Goal: Navigation & Orientation: Find specific page/section

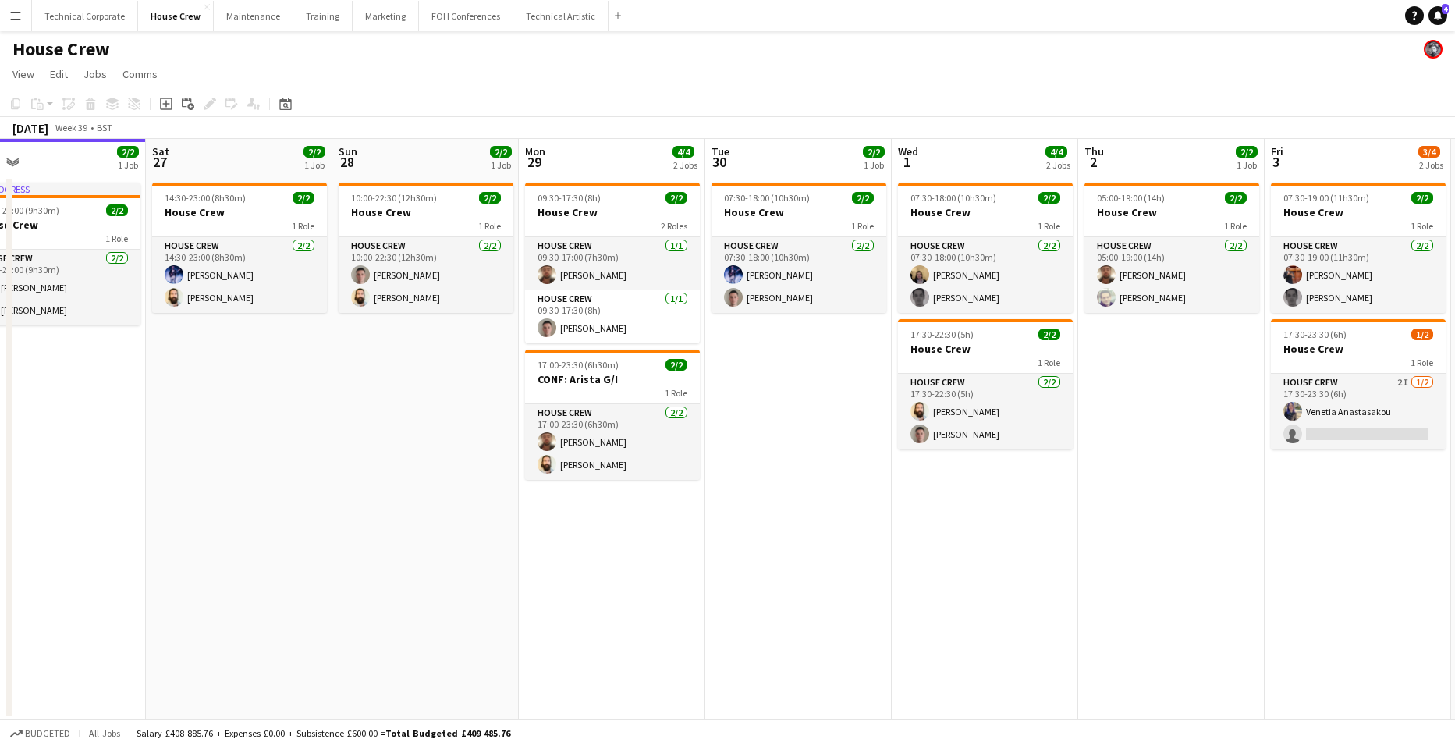
scroll to position [0, 606]
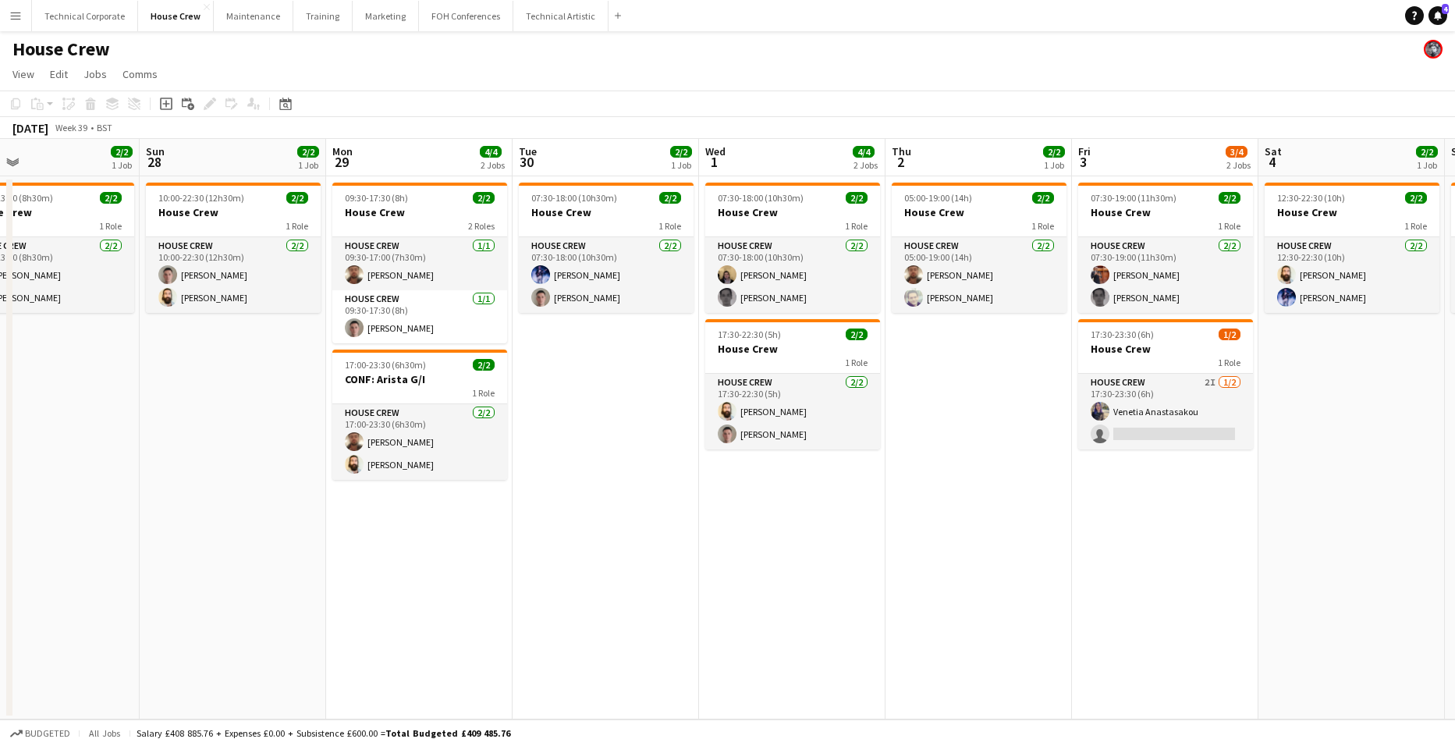
drag, startPoint x: 1281, startPoint y: 563, endPoint x: 886, endPoint y: 561, distance: 394.8
click at [886, 561] on app-calendar-viewport "Wed 24 2/2 1 Job Thu 25 4/4 2 Jobs Fri 26 2/2 1 Job Sat 27 2/2 1 Job Sun 28 2/2…" at bounding box center [727, 429] width 1455 height 581
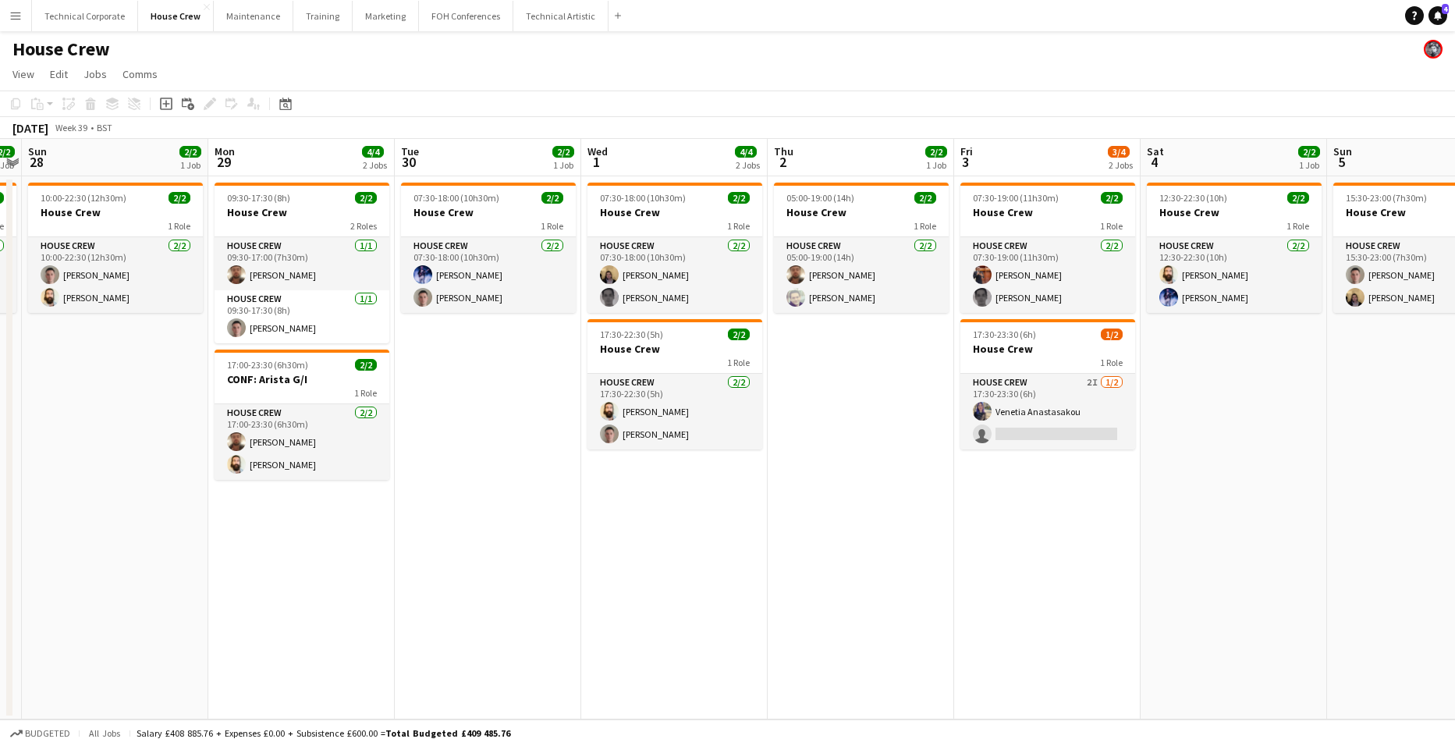
scroll to position [0, 544]
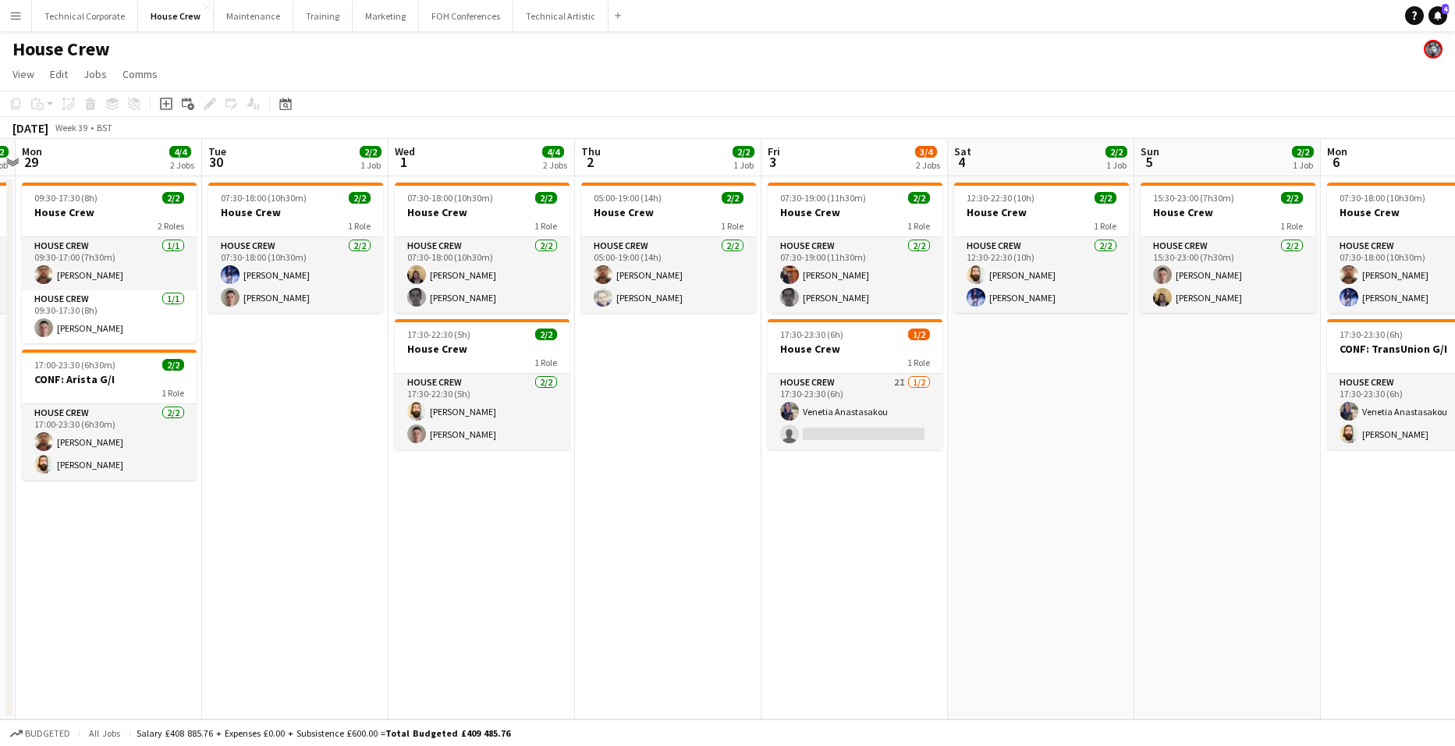
drag, startPoint x: 1312, startPoint y: 506, endPoint x: 1001, endPoint y: 502, distance: 310.6
click at [1001, 502] on app-calendar-viewport "Fri 26 2/2 1 Job Sat 27 2/2 1 Job Sun 28 2/2 1 Job Mon 29 4/4 2 Jobs Tue 30 2/2…" at bounding box center [727, 429] width 1455 height 581
click at [890, 438] on app-card-role "House Crew 2I 1/2 17:30-23:30 (6h) Venetia Anastasakou single-neutral-actions" at bounding box center [855, 412] width 175 height 76
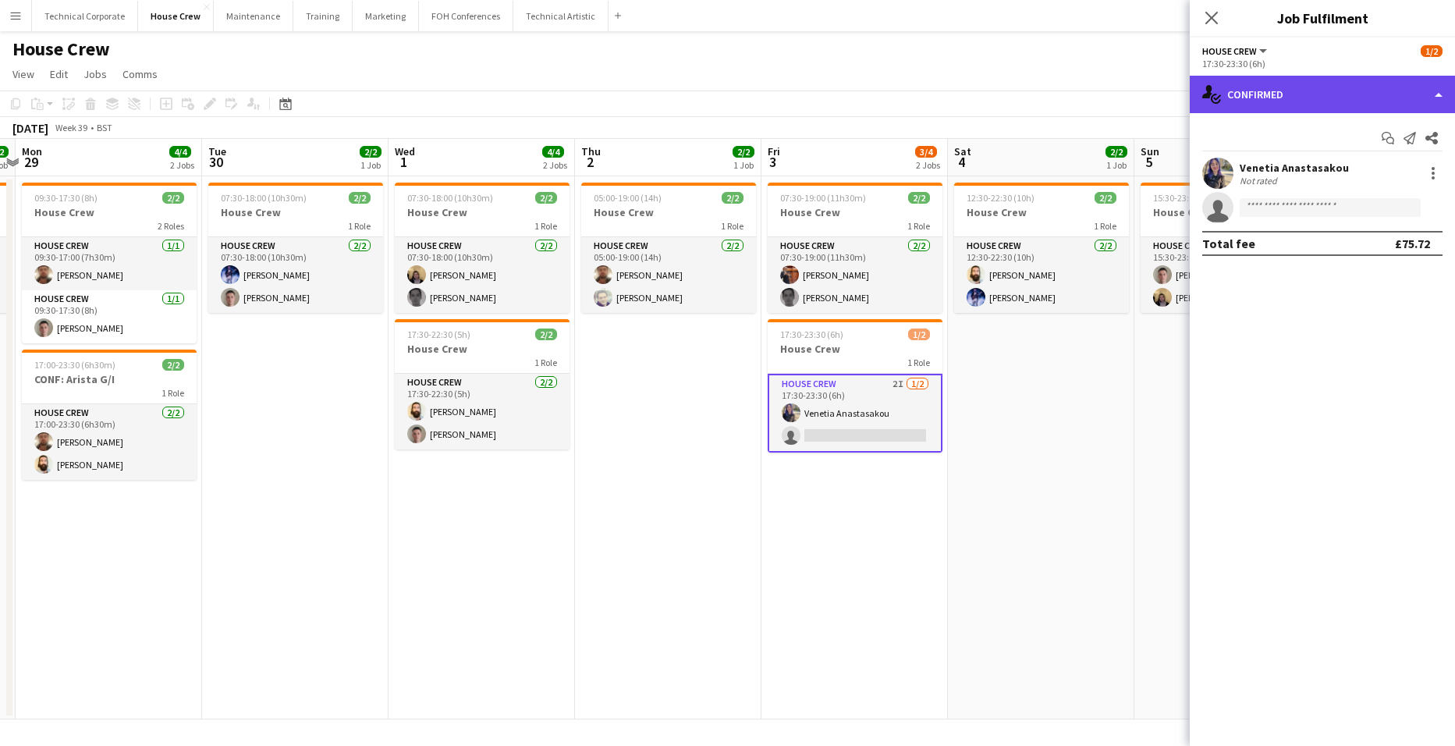
click at [1323, 99] on div "single-neutral-actions-check-2 Confirmed" at bounding box center [1322, 94] width 265 height 37
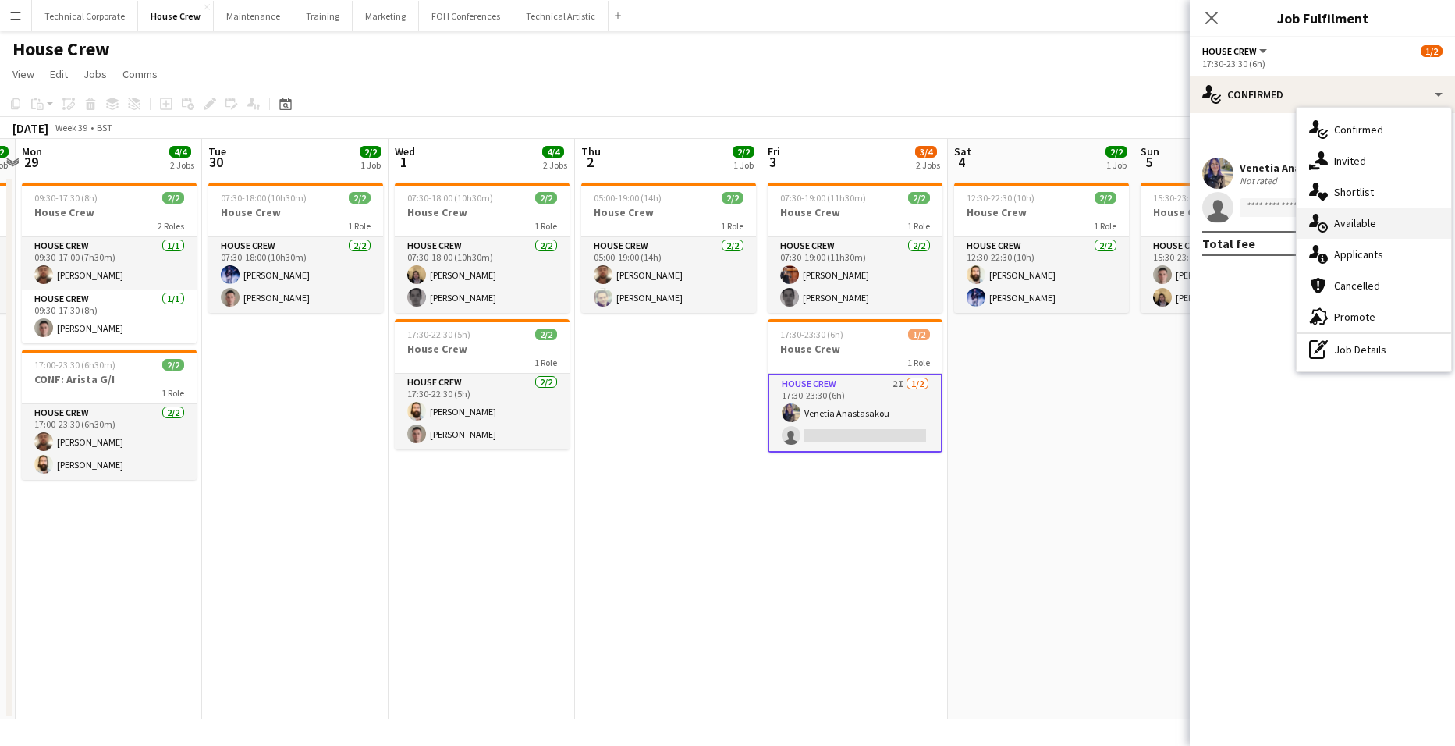
click at [1375, 224] on span "Available" at bounding box center [1355, 223] width 42 height 14
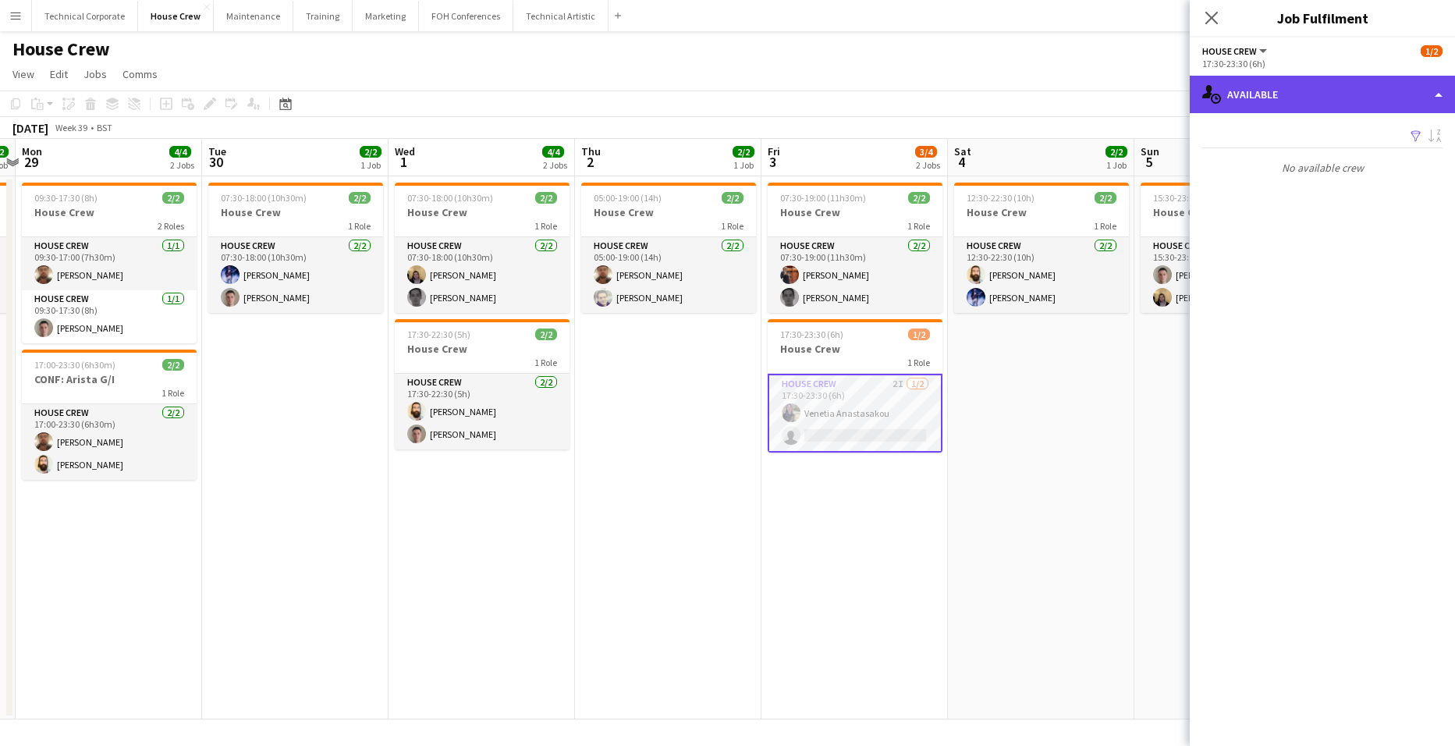
click at [1362, 112] on div "single-neutral-actions-upload Available" at bounding box center [1322, 94] width 265 height 37
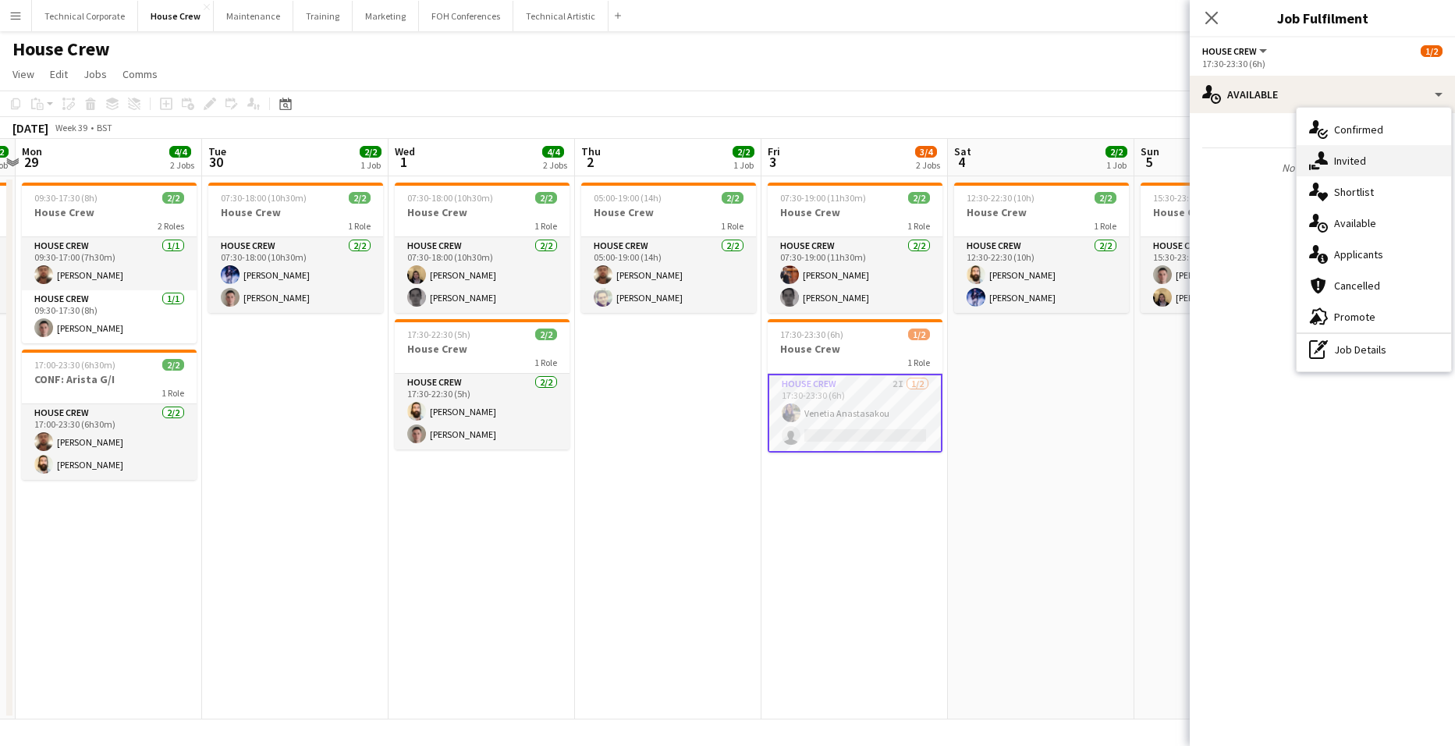
click at [1373, 154] on div "single-neutral-actions-share-1 Invited" at bounding box center [1374, 160] width 154 height 31
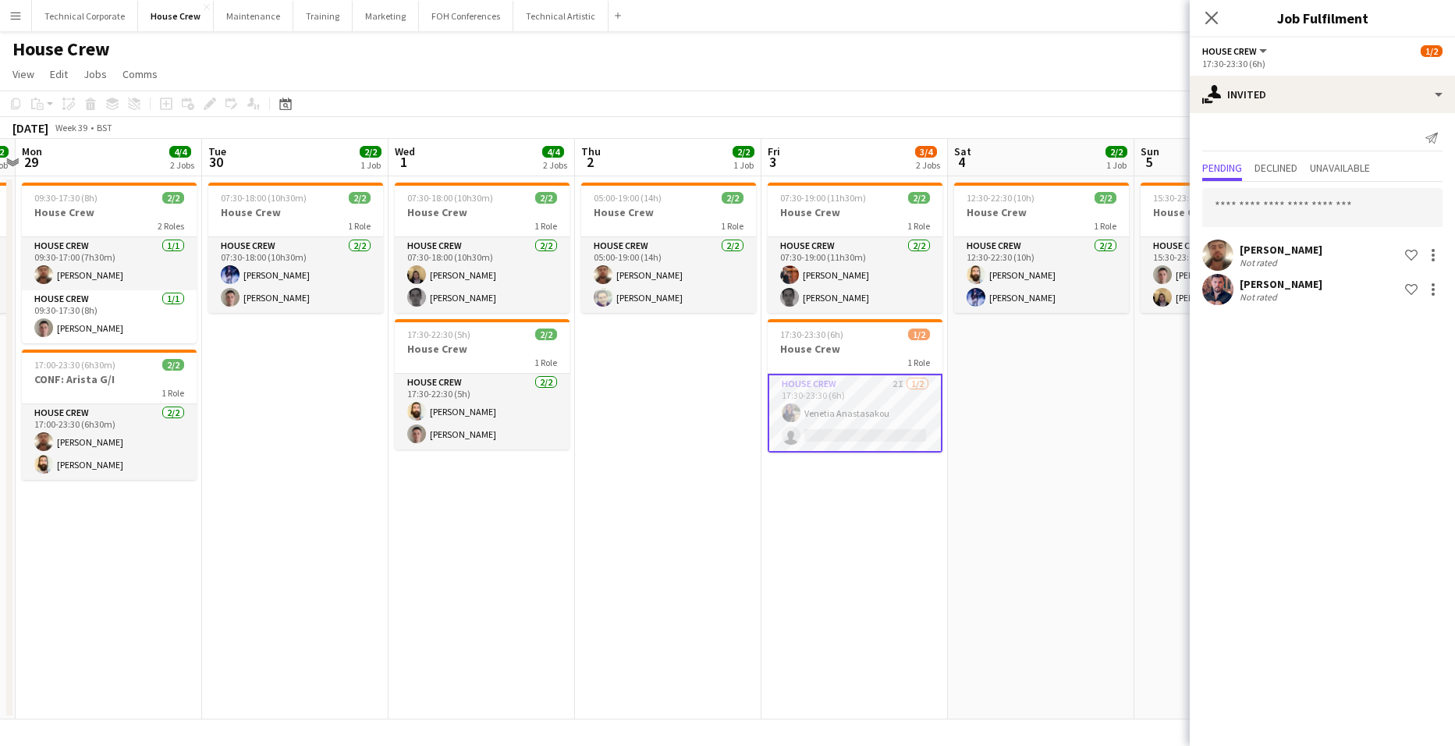
click at [879, 485] on app-date-cell "07:30-19:00 (11h30m) 2/2 House Crew 1 Role House Crew 2/2 07:30-19:00 (11h30m) …" at bounding box center [855, 447] width 186 height 543
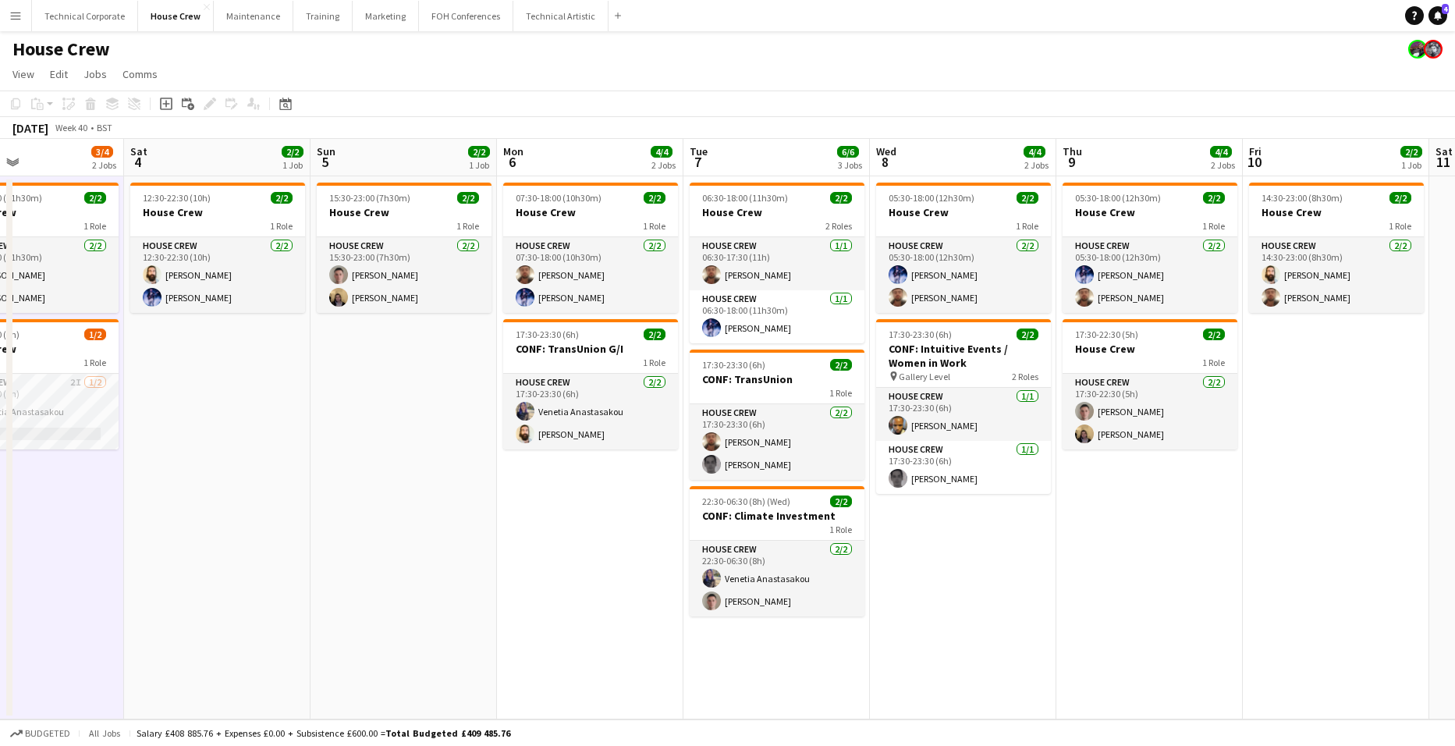
scroll to position [0, 559]
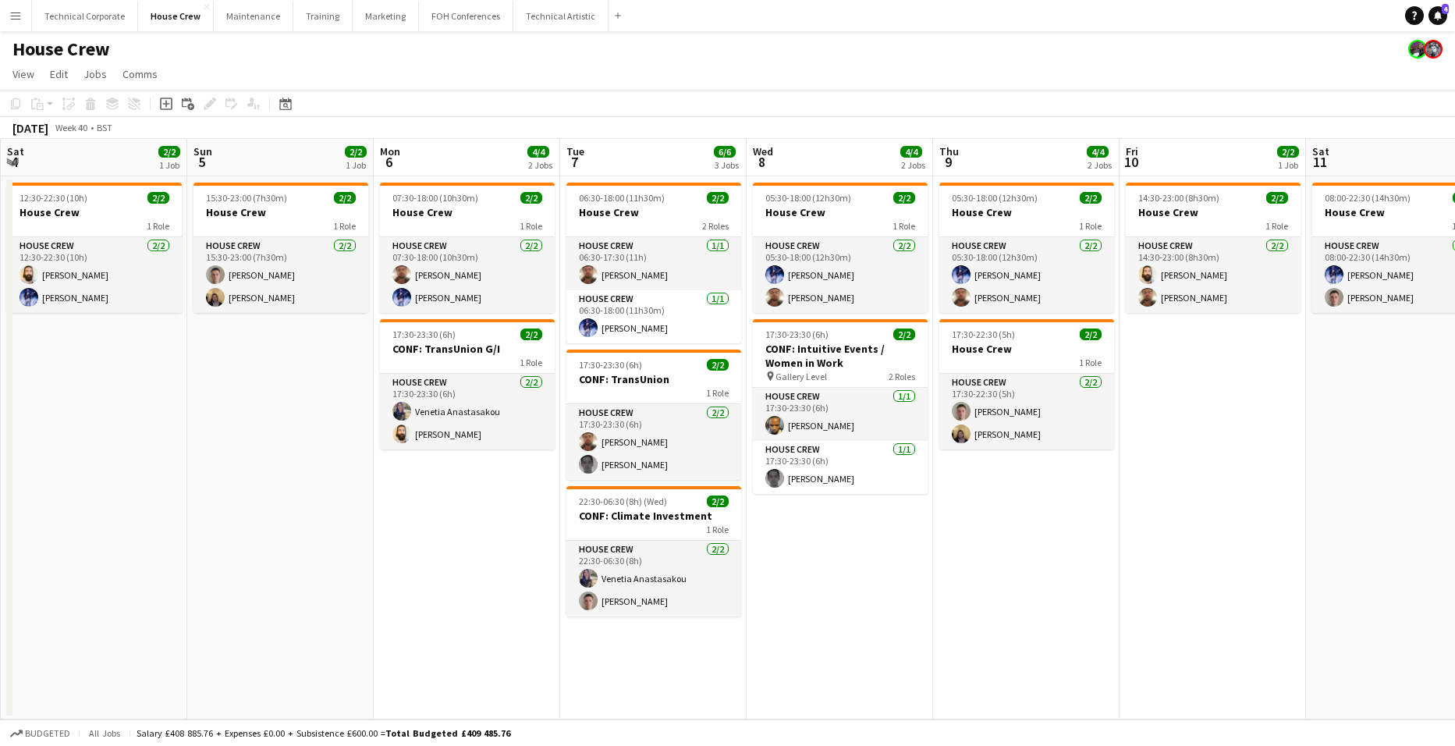
drag, startPoint x: 1300, startPoint y: 495, endPoint x: 353, endPoint y: 446, distance: 948.6
click at [353, 446] on app-calendar-viewport "Wed 1 4/4 2 Jobs Thu 2 2/2 1 Job Fri 3 3/4 2 Jobs Sat 4 2/2 1 Job Sun 5 2/2 1 J…" at bounding box center [727, 429] width 1455 height 581
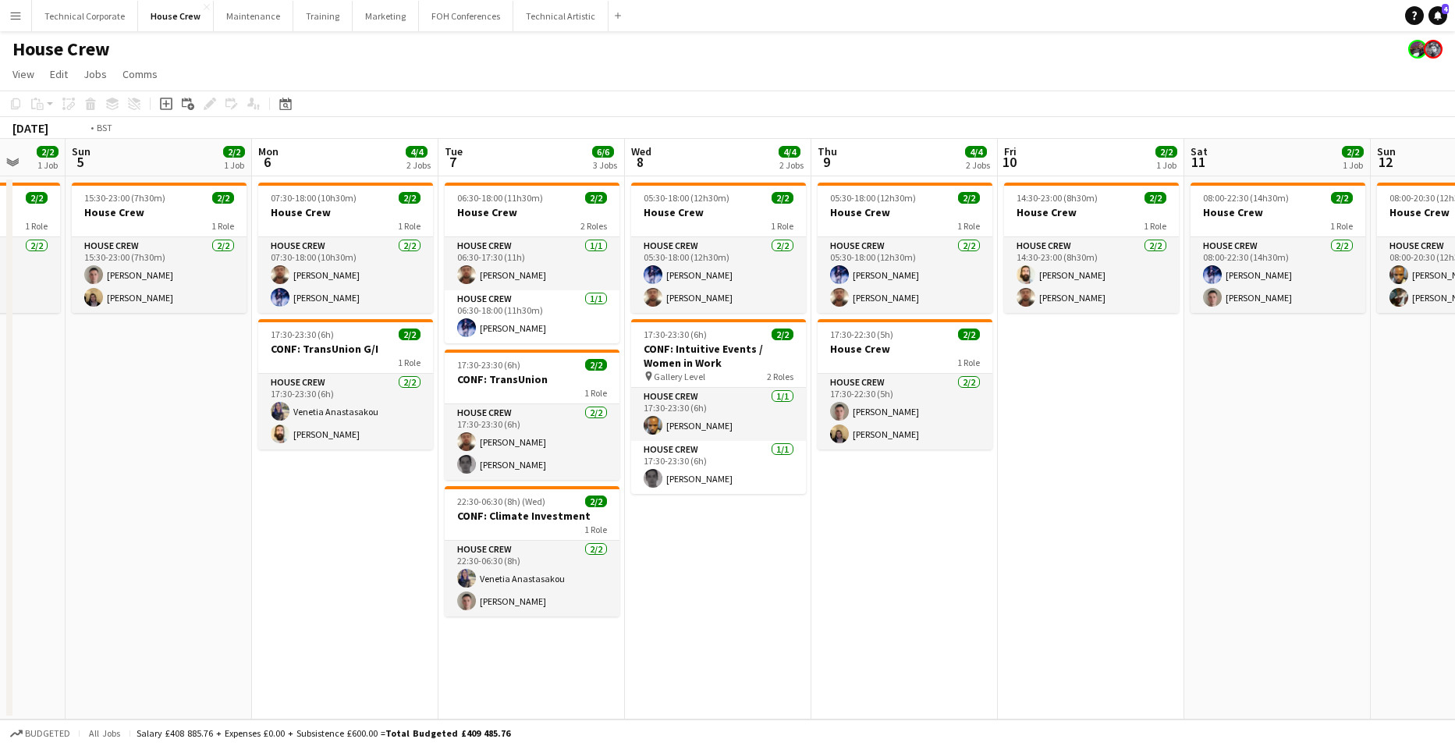
scroll to position [0, 510]
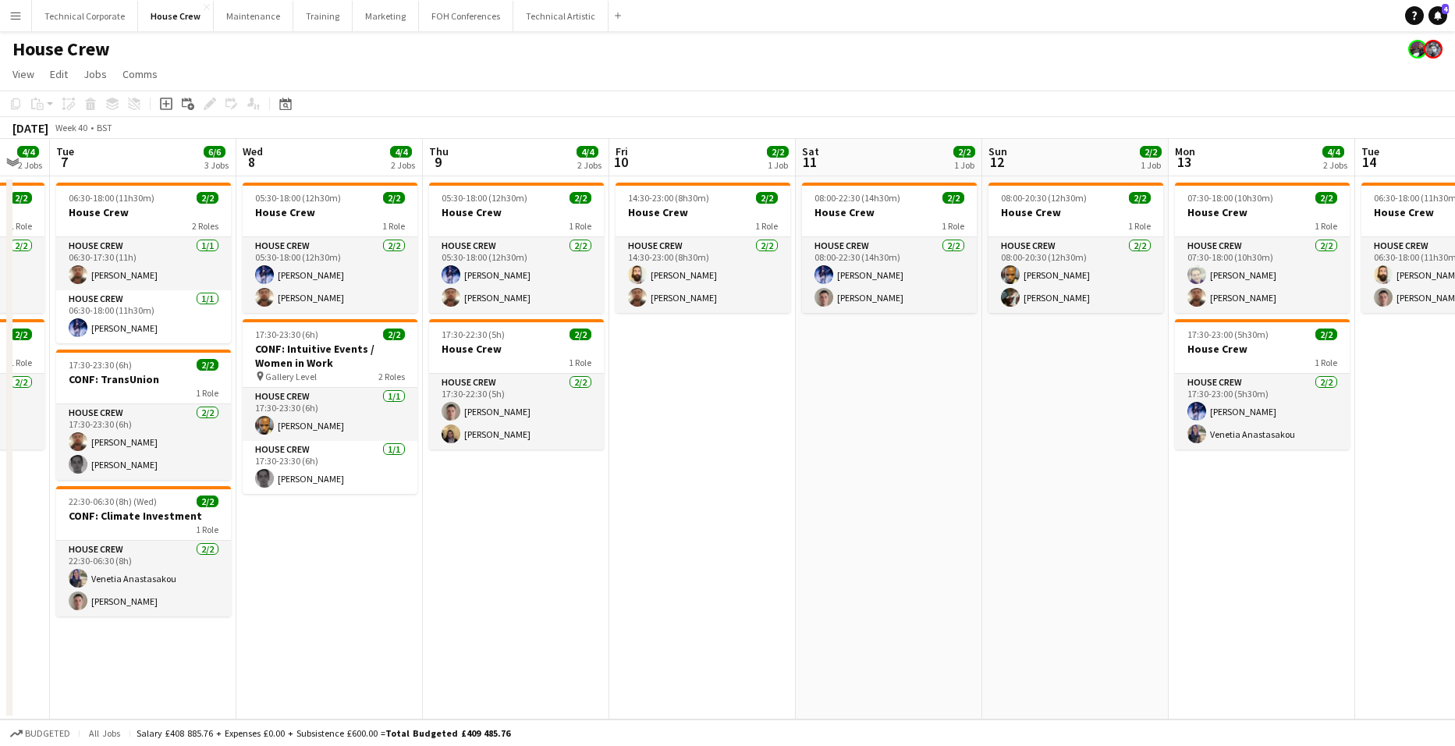
drag, startPoint x: 1335, startPoint y: 476, endPoint x: 825, endPoint y: 485, distance: 510.4
click at [825, 485] on app-calendar-viewport "Sat 4 2/2 1 Job Sun 5 2/2 1 Job Mon 6 4/4 2 Jobs Tue 7 6/6 3 Jobs Wed 8 4/4 2 J…" at bounding box center [727, 429] width 1455 height 581
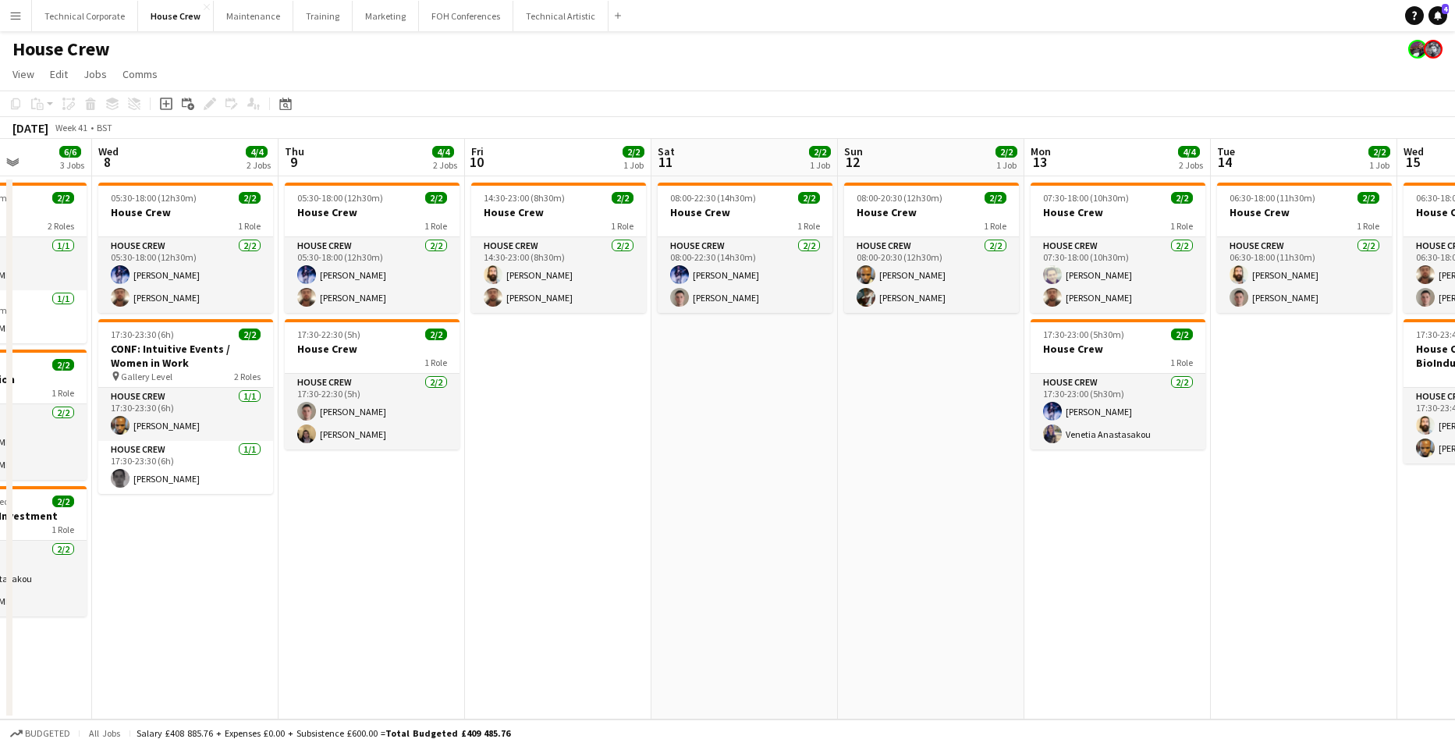
scroll to position [0, 543]
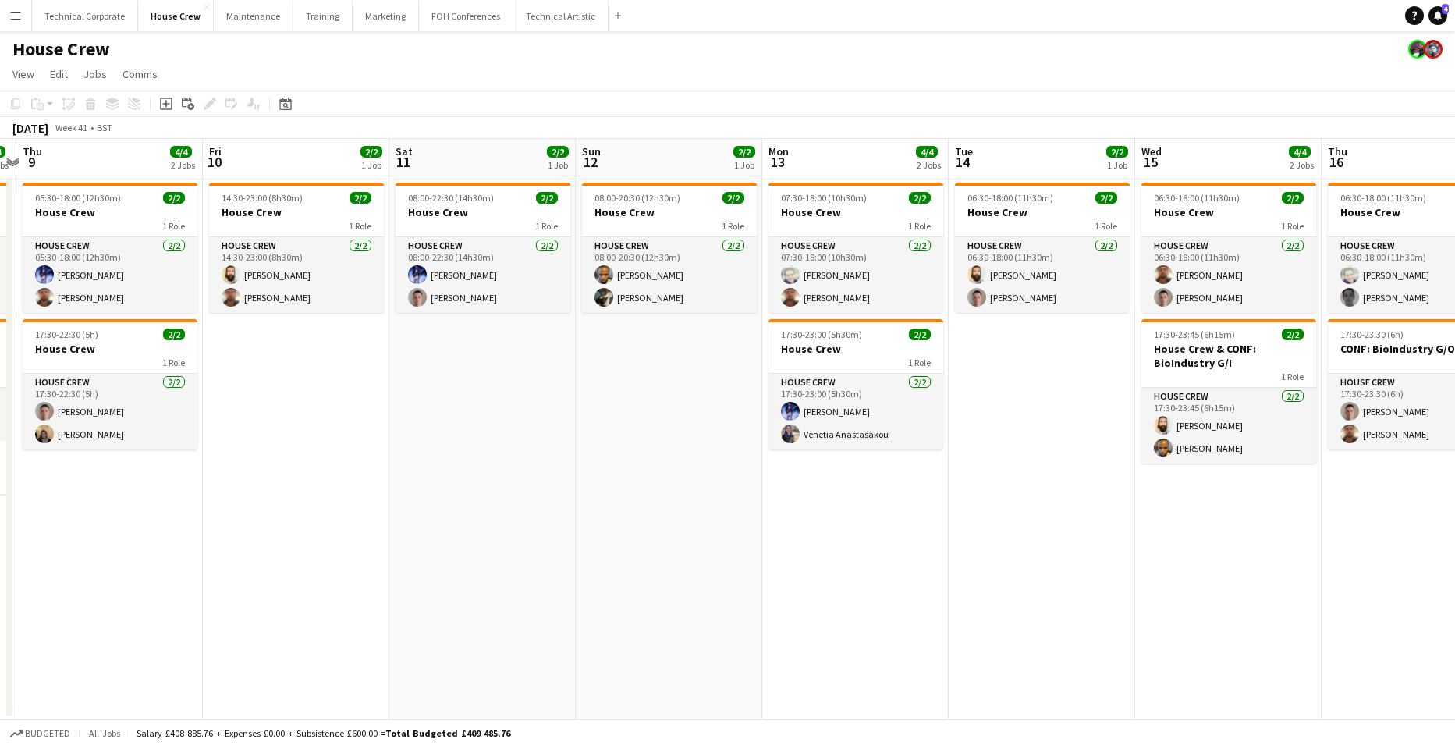
drag, startPoint x: 1319, startPoint y: 548, endPoint x: 913, endPoint y: 537, distance: 406.7
click at [913, 537] on app-calendar-viewport "Mon 6 4/4 2 Jobs Tue 7 6/6 3 Jobs Wed 8 4/4 2 Jobs Thu 9 4/4 2 Jobs Fri 10 2/2 …" at bounding box center [727, 429] width 1455 height 581
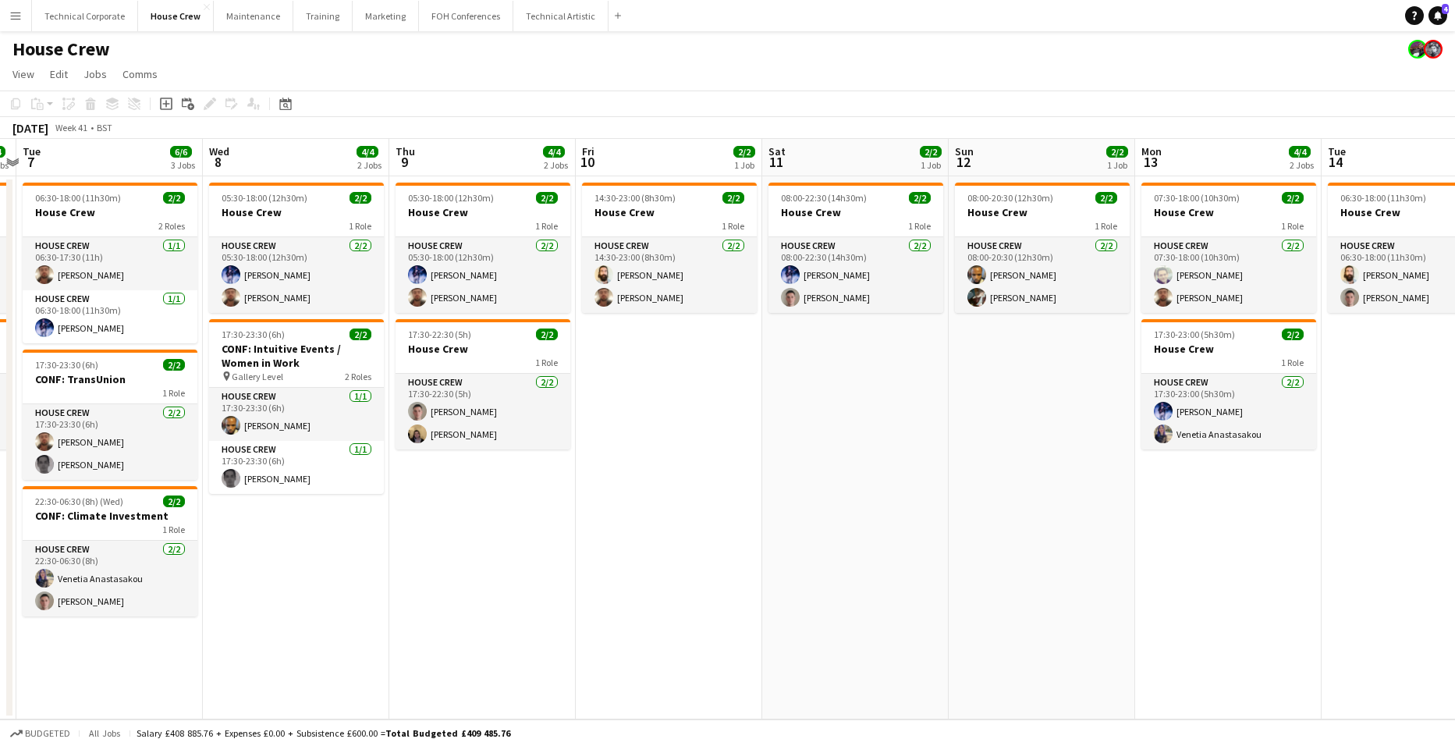
drag, startPoint x: 608, startPoint y: 538, endPoint x: 1351, endPoint y: 503, distance: 743.7
click at [1348, 506] on app-calendar-viewport "Sat 4 2/2 1 Job Sun 5 2/2 1 Job Mon 6 4/4 2 Jobs Tue 7 6/6 3 Jobs Wed 8 4/4 2 J…" at bounding box center [727, 429] width 1455 height 581
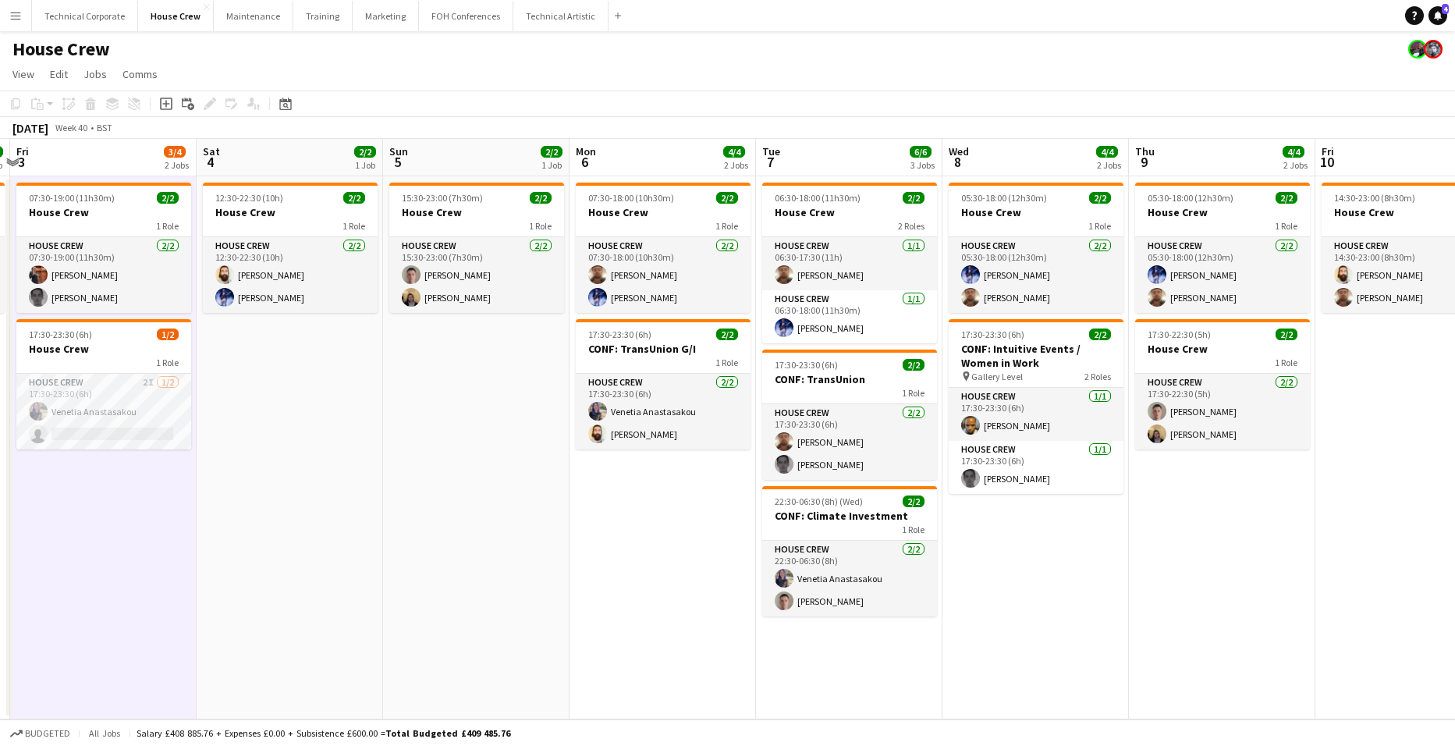
drag, startPoint x: 1310, startPoint y: 517, endPoint x: 1415, endPoint y: 517, distance: 105.3
click at [1408, 517] on app-calendar-viewport "Tue 30 2/2 1 Job Wed 1 4/4 2 Jobs Thu 2 2/2 1 Job Fri 3 3/4 2 Jobs Sat 4 2/2 1 …" at bounding box center [727, 429] width 1455 height 581
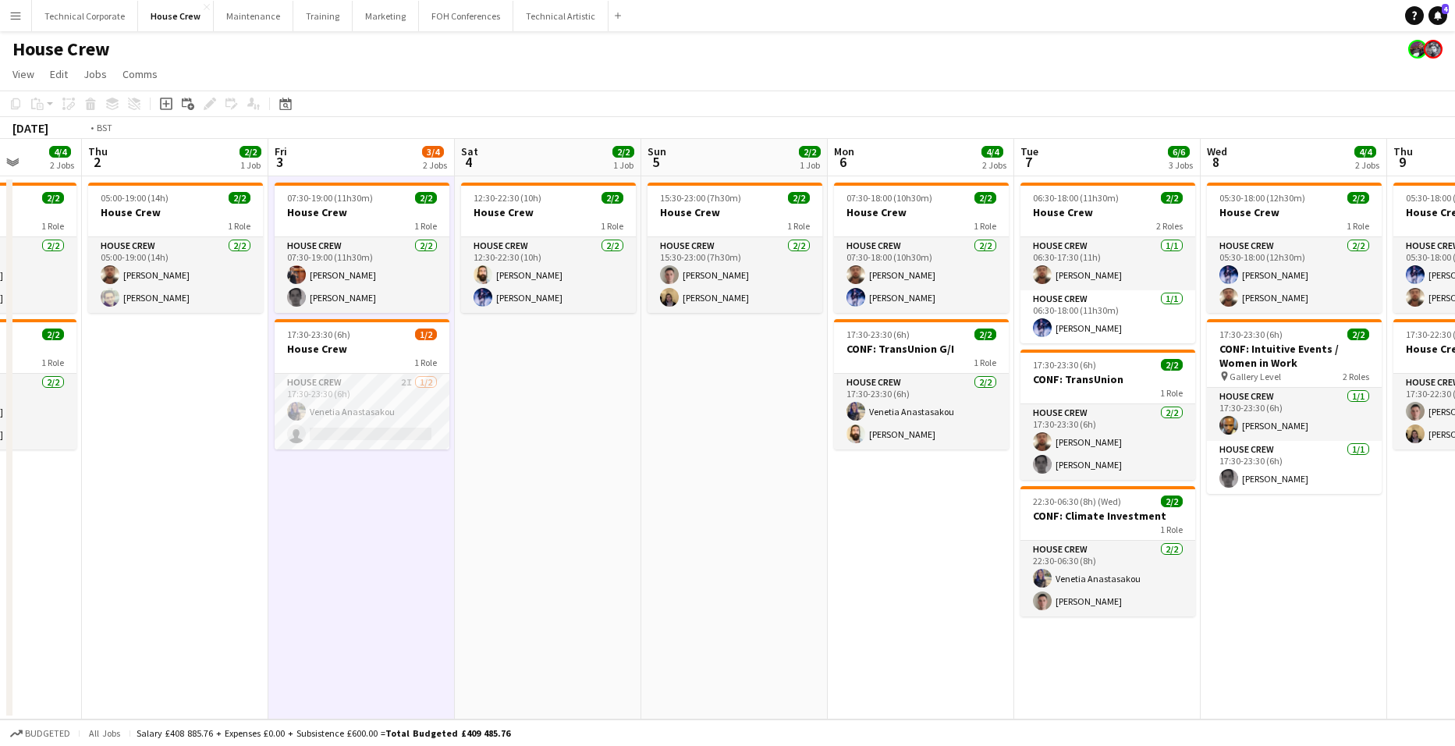
drag, startPoint x: 850, startPoint y: 556, endPoint x: 1323, endPoint y: 501, distance: 476.8
click at [1332, 502] on app-calendar-viewport "Mon 29 4/4 2 Jobs Tue 30 2/2 1 Job Wed 1 4/4 2 Jobs Thu 2 2/2 1 Job Fri 3 3/4 2…" at bounding box center [727, 429] width 1455 height 581
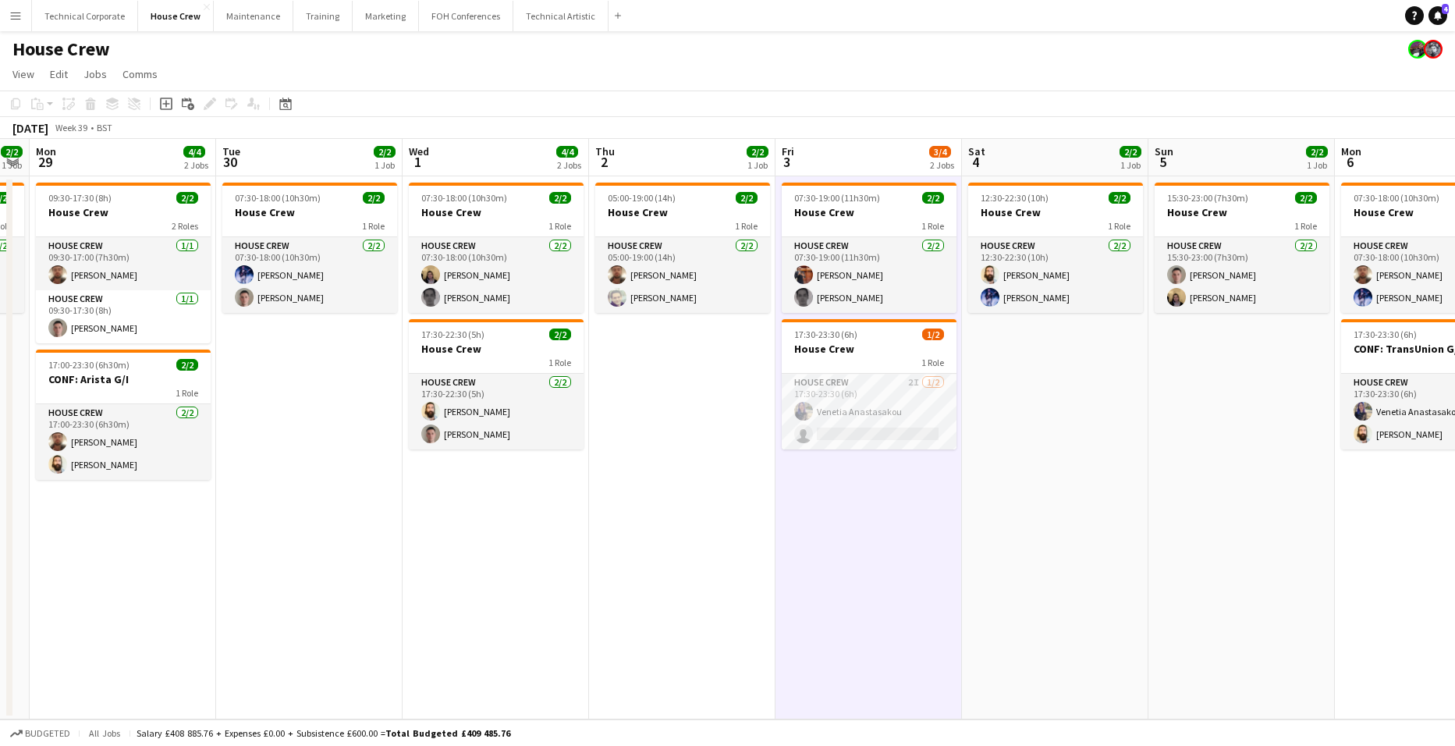
click at [690, 460] on app-date-cell "05:00-19:00 (14h) 2/2 House Crew 1 Role House Crew 2/2 05:00-19:00 (14h) Donnac…" at bounding box center [682, 447] width 186 height 543
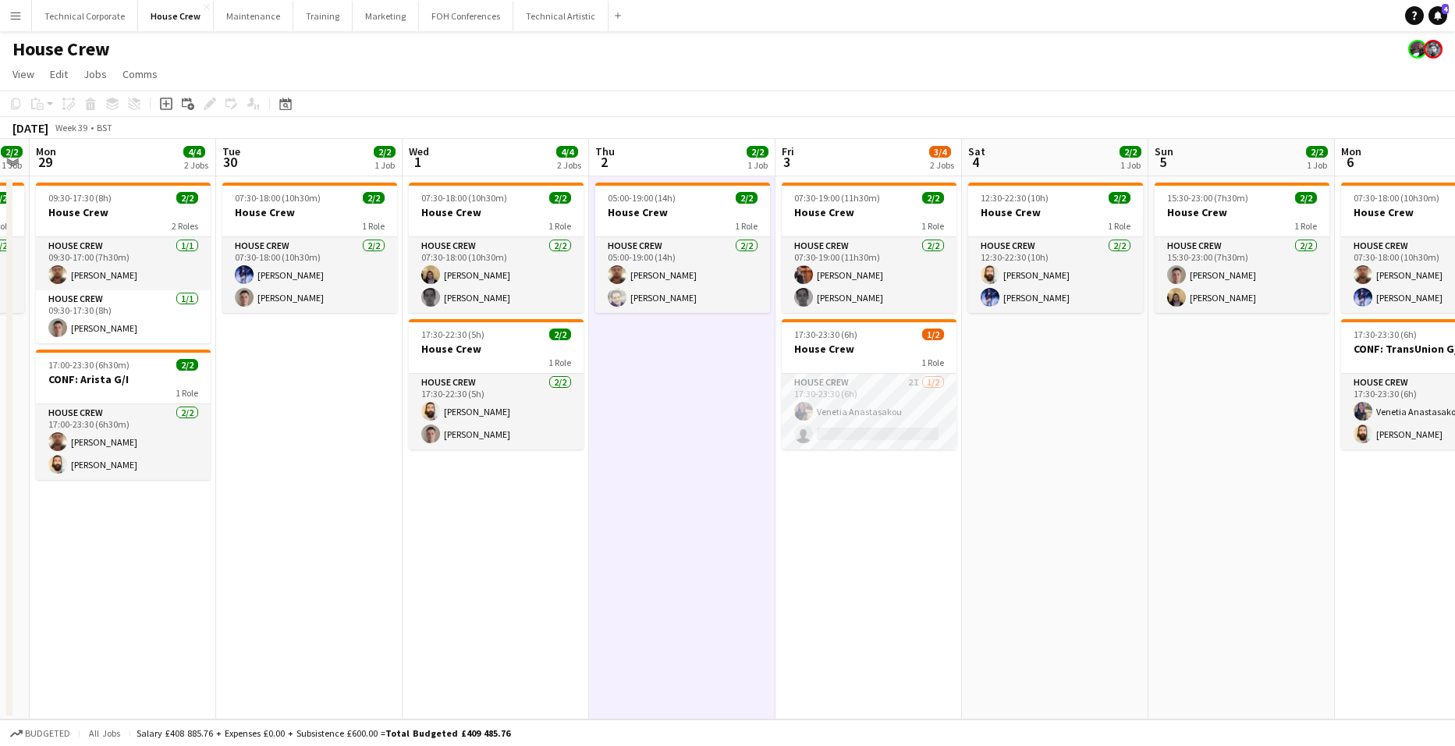
drag, startPoint x: 241, startPoint y: 530, endPoint x: 904, endPoint y: 527, distance: 662.5
click at [904, 527] on app-calendar-viewport "Sat 27 2/2 1 Job Sun 28 2/2 1 Job Mon 29 4/4 2 Jobs Tue 30 2/2 1 Job Wed 1 4/4 …" at bounding box center [727, 429] width 1455 height 581
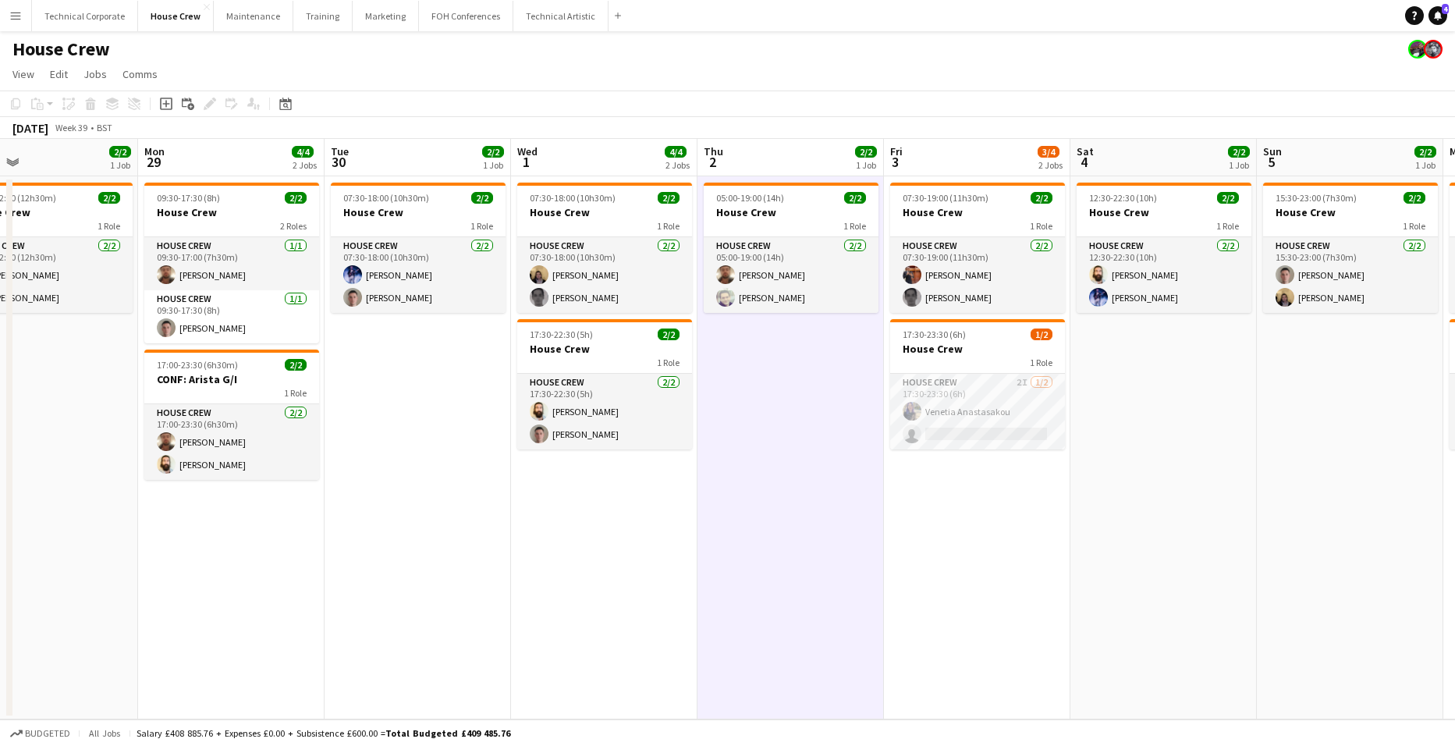
drag, startPoint x: 1095, startPoint y: 509, endPoint x: 399, endPoint y: 449, distance: 698.6
click at [408, 452] on app-calendar-viewport "Fri 26 2/2 1 Job Sat 27 2/2 1 Job Sun 28 2/2 1 Job Mon 29 4/4 2 Jobs Tue 30 2/2…" at bounding box center [727, 429] width 1455 height 581
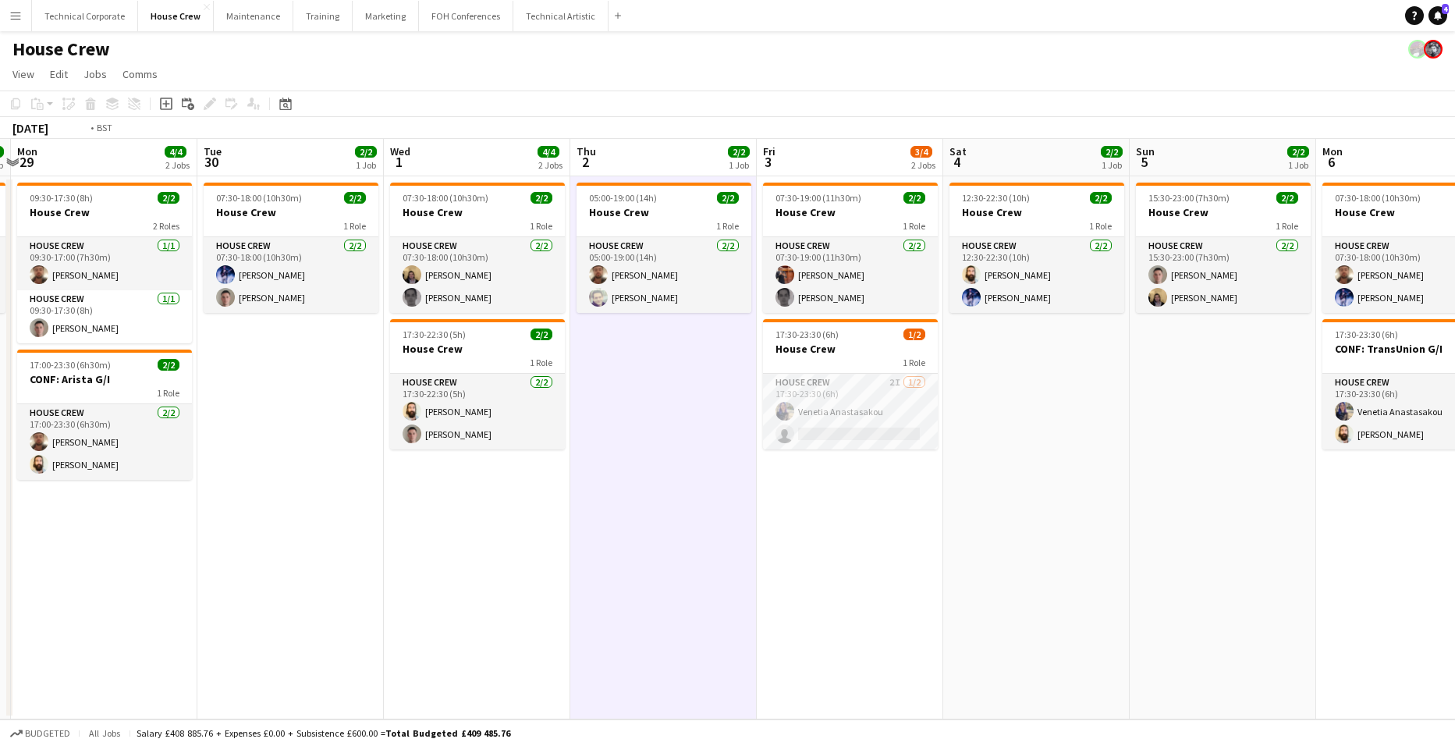
drag, startPoint x: 1186, startPoint y: 577, endPoint x: 331, endPoint y: 531, distance: 856.4
click at [433, 549] on app-calendar-viewport "Fri 26 2/2 1 Job Sat 27 2/2 1 Job Sun 28 2/2 1 Job Mon 29 4/4 2 Jobs Tue 30 2/2…" at bounding box center [727, 429] width 1455 height 581
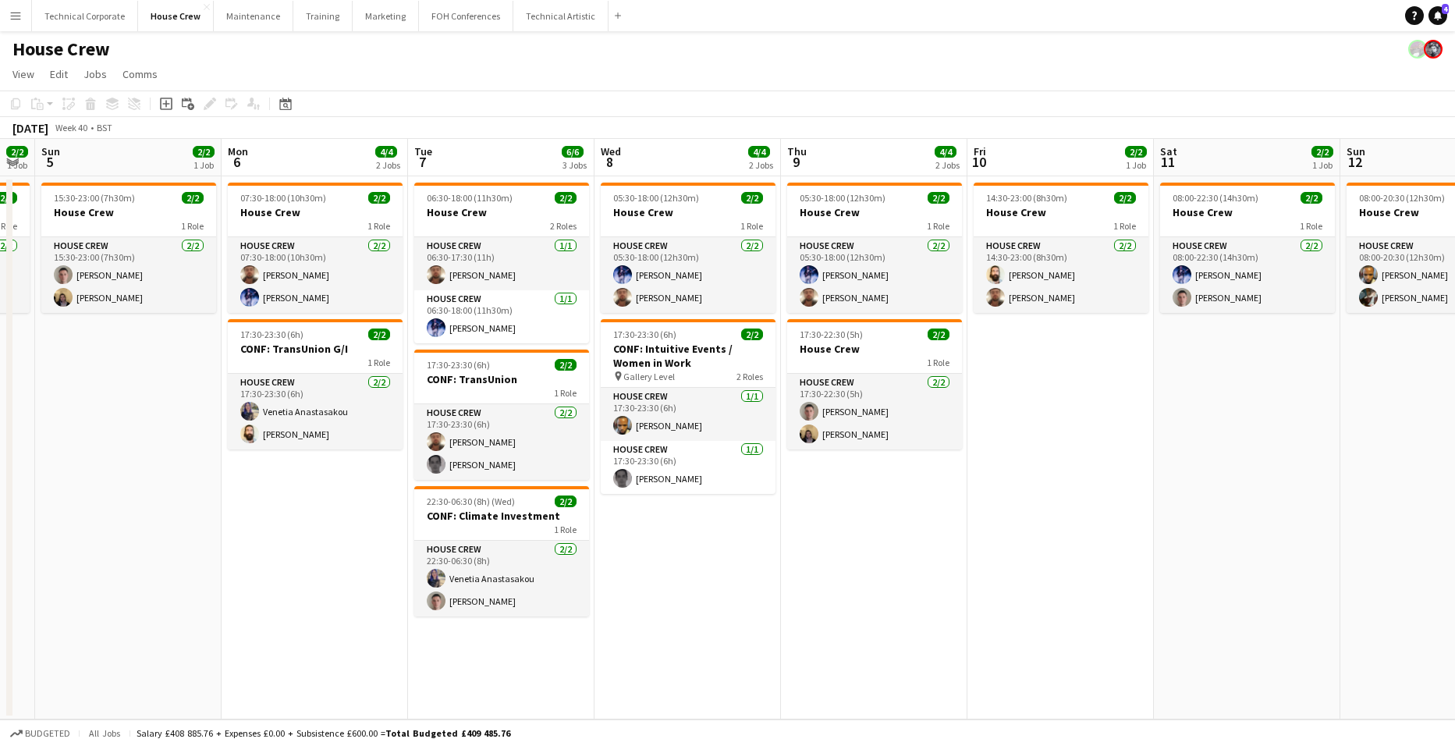
scroll to position [0, 535]
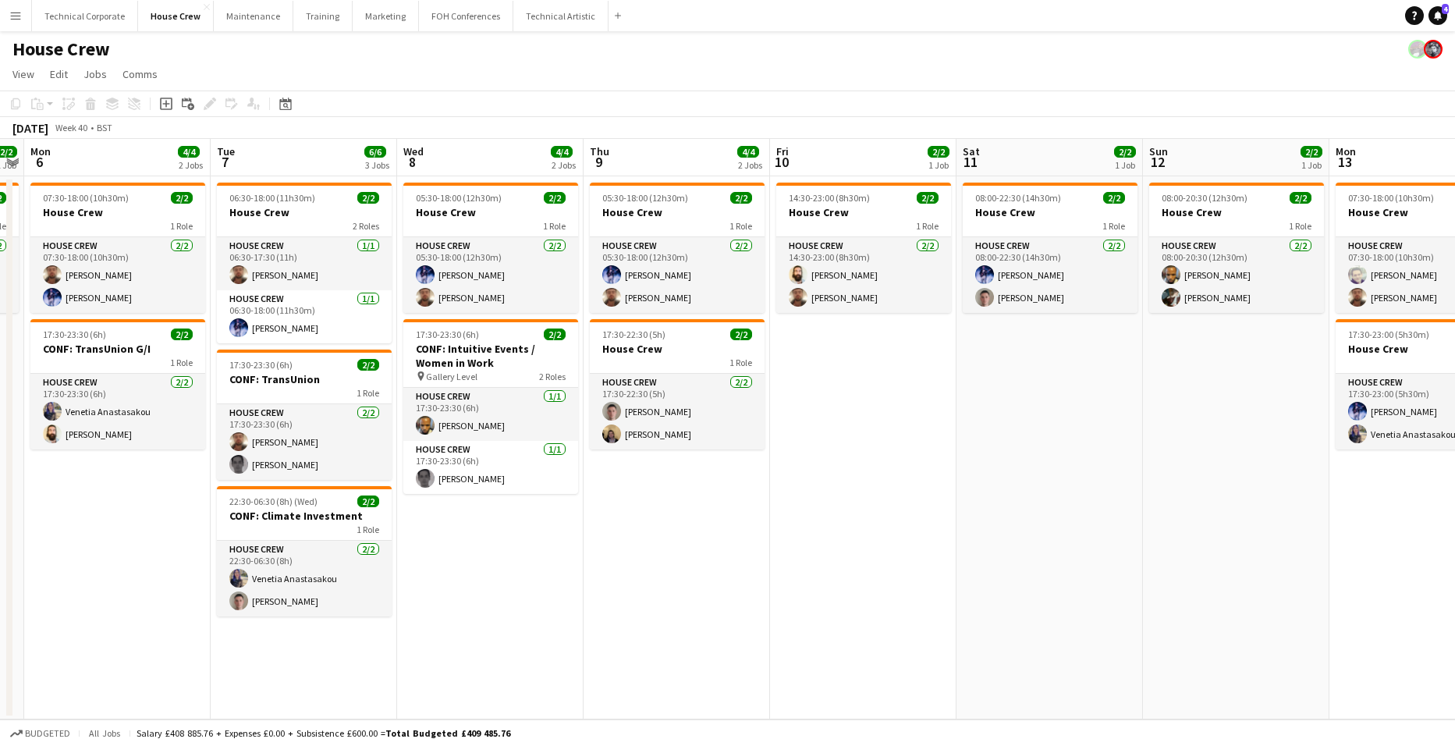
drag, startPoint x: 1267, startPoint y: 544, endPoint x: 728, endPoint y: 510, distance: 540.3
click at [728, 510] on app-calendar-viewport "Fri 3 3/4 2 Jobs Sat 4 2/2 1 Job Sun 5 2/2 1 Job Mon 6 4/4 2 Jobs Tue 7 6/6 3 J…" at bounding box center [727, 429] width 1455 height 581
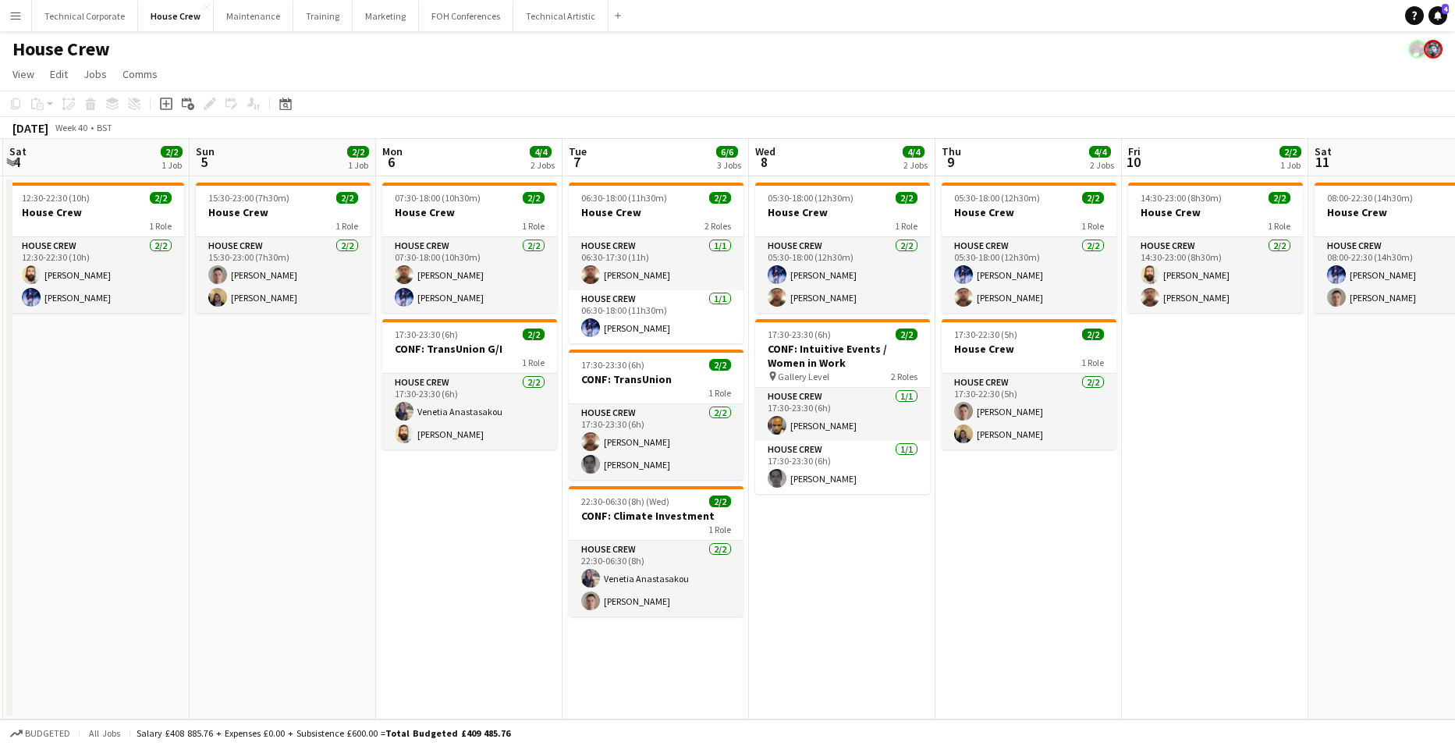
drag, startPoint x: 105, startPoint y: 520, endPoint x: 457, endPoint y: 499, distance: 352.5
click at [457, 499] on app-calendar-viewport "Thu 2 2/2 1 Job Fri 3 3/4 2 Jobs Sat 4 2/2 1 Job Sun 5 2/2 1 Job Mon 6 4/4 2 Jo…" at bounding box center [727, 429] width 1455 height 581
drag, startPoint x: 129, startPoint y: 513, endPoint x: 929, endPoint y: 433, distance: 803.8
click at [796, 445] on app-calendar-viewport "Thu 2 2/2 1 Job Fri 3 3/4 2 Jobs Sat 4 2/2 1 Job Sun 5 2/2 1 Job Mon 6 4/4 2 Jo…" at bounding box center [727, 429] width 1455 height 581
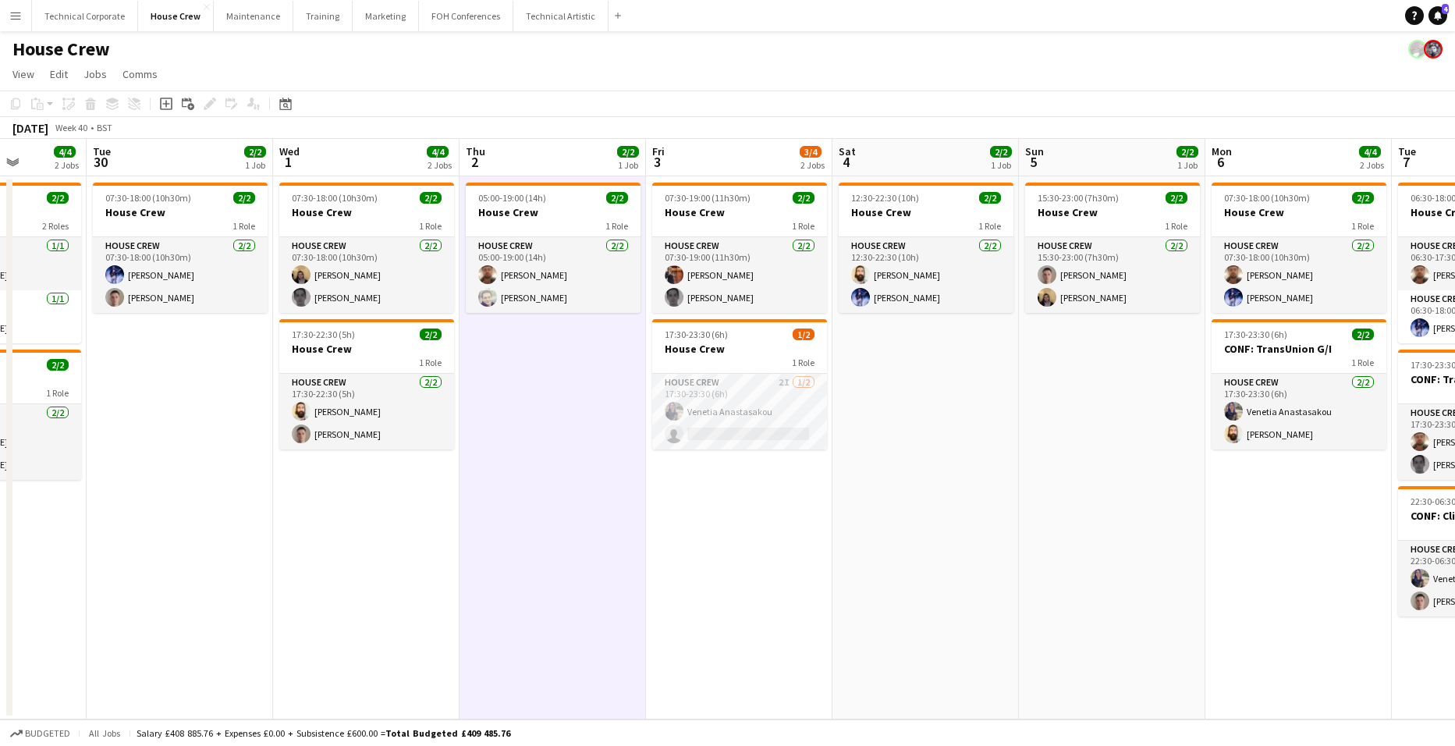
drag, startPoint x: 534, startPoint y: 510, endPoint x: 985, endPoint y: 472, distance: 452.6
click at [959, 474] on app-calendar-viewport "Sun 28 2/2 1 Job Mon 29 4/4 2 Jobs Tue 30 2/2 1 Job Wed 1 4/4 2 Jobs Thu 2 2/2 …" at bounding box center [727, 429] width 1455 height 581
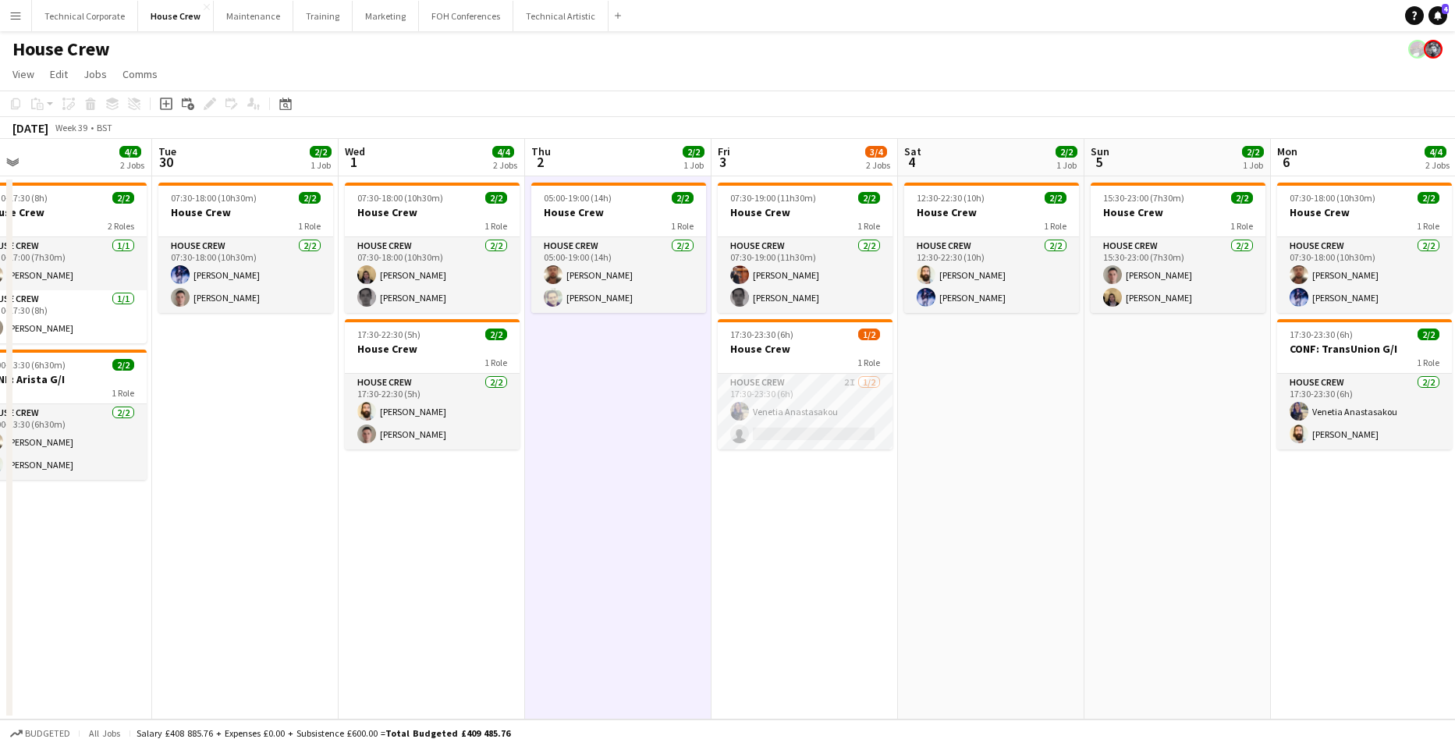
scroll to position [0, 505]
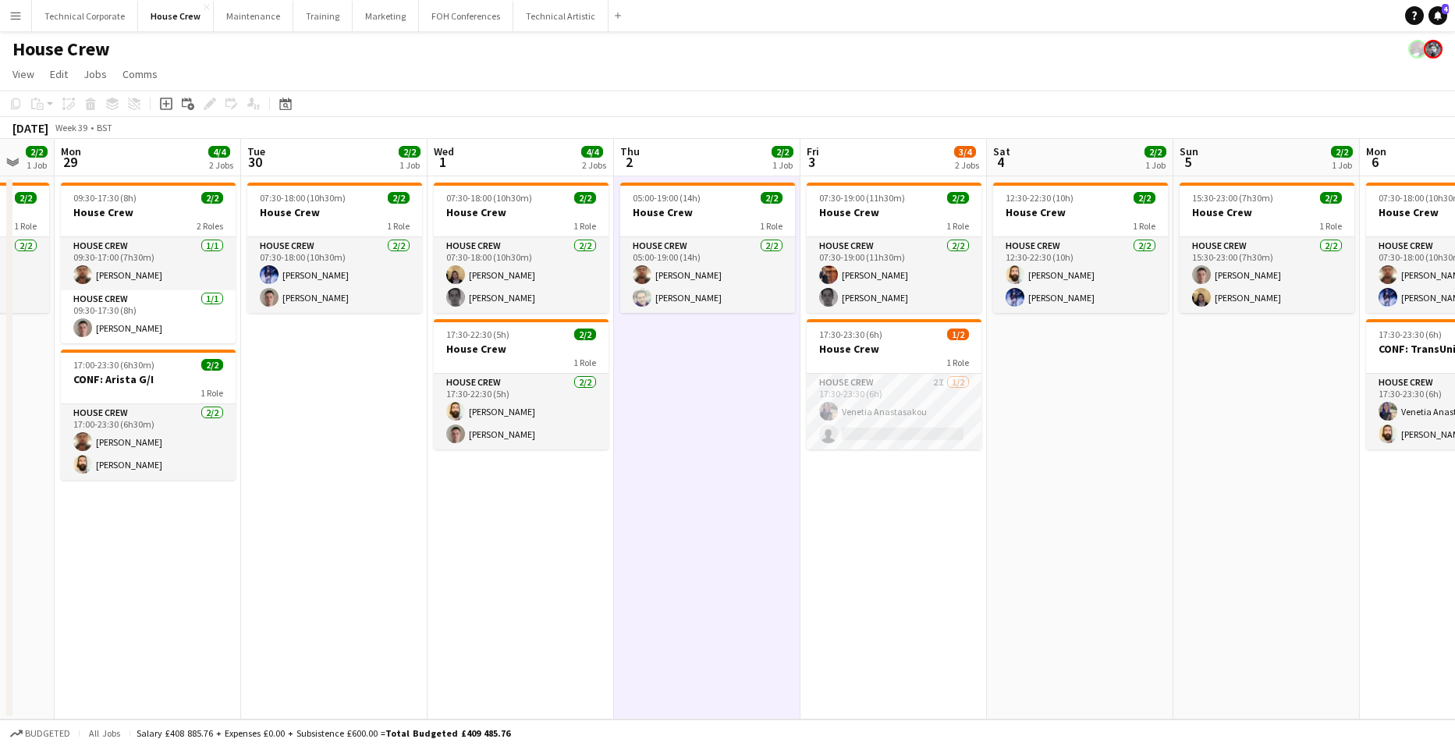
drag, startPoint x: 1149, startPoint y: 496, endPoint x: 1039, endPoint y: 549, distance: 122.5
click at [1039, 549] on app-calendar-viewport "Fri 26 2/2 1 Job Sat 27 2/2 1 Job Sun 28 2/2 1 Job Mon 29 4/4 2 Jobs Tue 30 2/2…" at bounding box center [727, 429] width 1455 height 581
click at [159, 556] on app-date-cell "09:30-17:30 (8h) 2/2 House Crew 2 Roles House Crew 1/1 09:30-17:00 (7h30m) Donn…" at bounding box center [148, 447] width 186 height 543
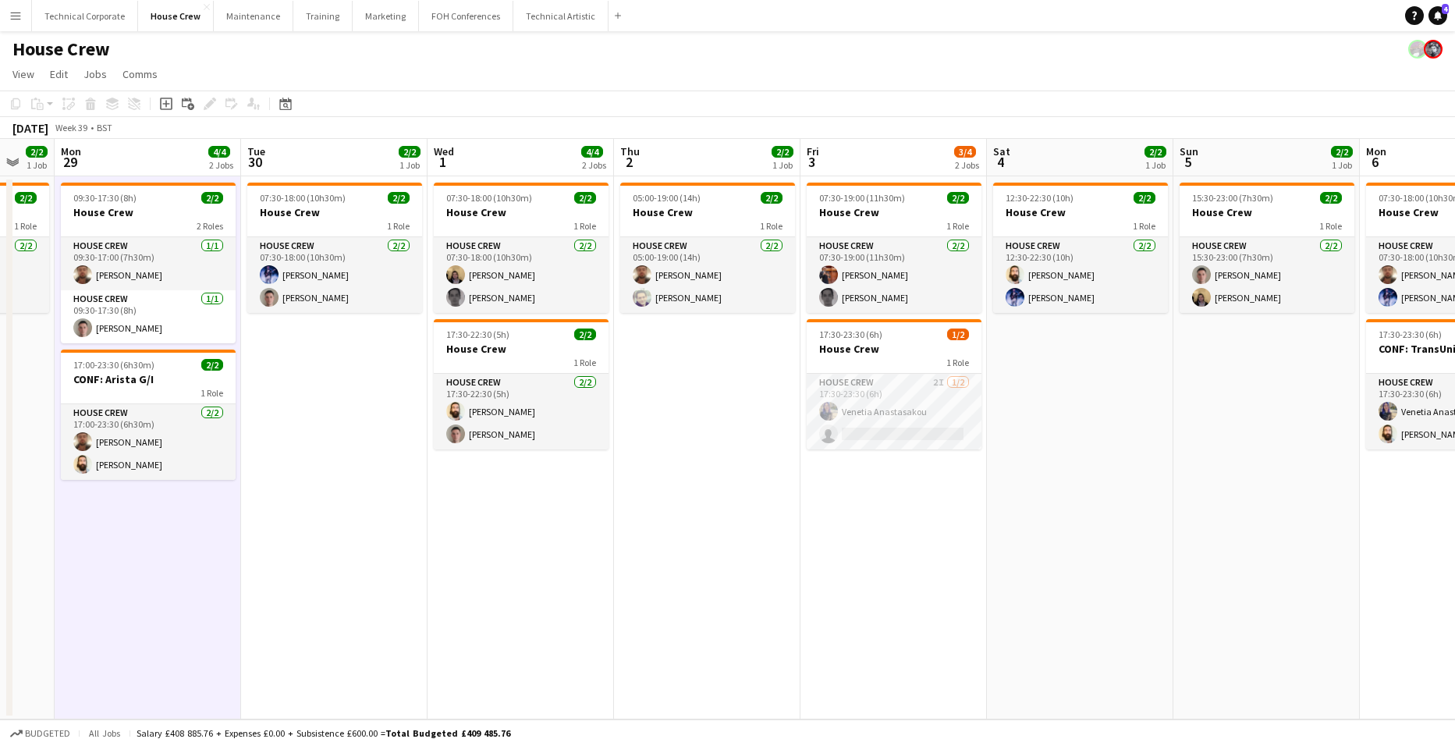
click at [159, 556] on app-date-cell "09:30-17:30 (8h) 2/2 House Crew 2 Roles House Crew 1/1 09:30-17:00 (7h30m) Donn…" at bounding box center [148, 447] width 186 height 543
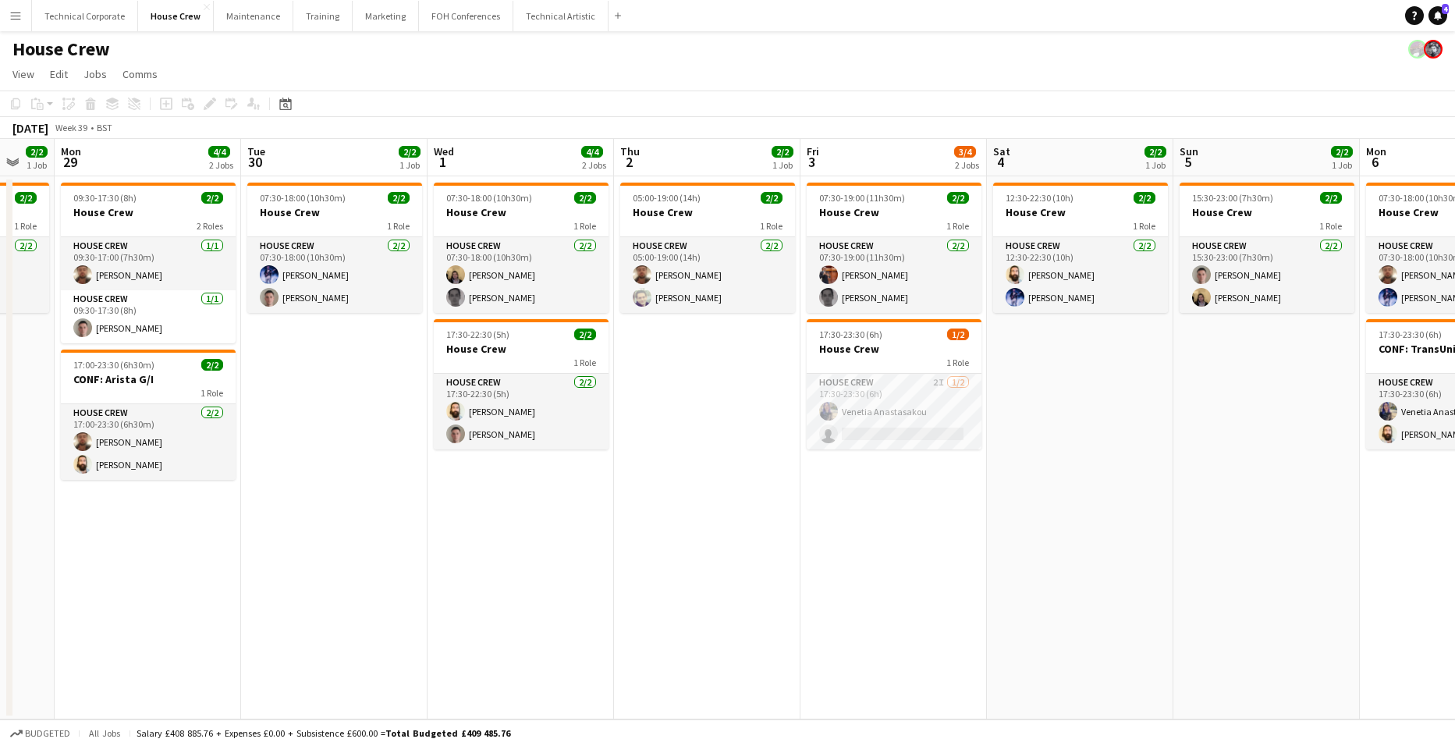
click at [154, 532] on app-date-cell "09:30-17:30 (8h) 2/2 House Crew 2 Roles House Crew 1/1 09:30-17:00 (7h30m) Donn…" at bounding box center [148, 447] width 186 height 543
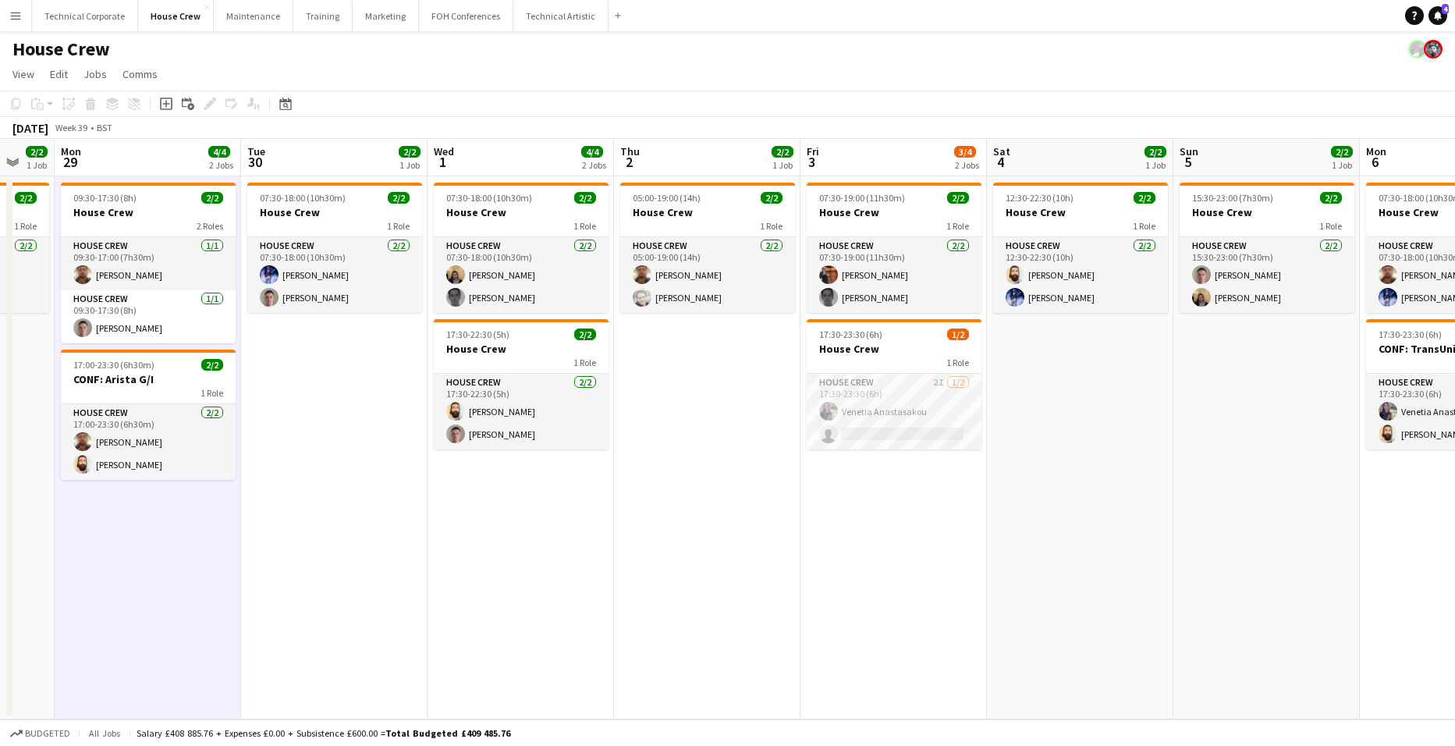
click at [154, 532] on app-date-cell "09:30-17:30 (8h) 2/2 House Crew 2 Roles House Crew 1/1 09:30-17:00 (7h30m) Donn…" at bounding box center [148, 447] width 186 height 543
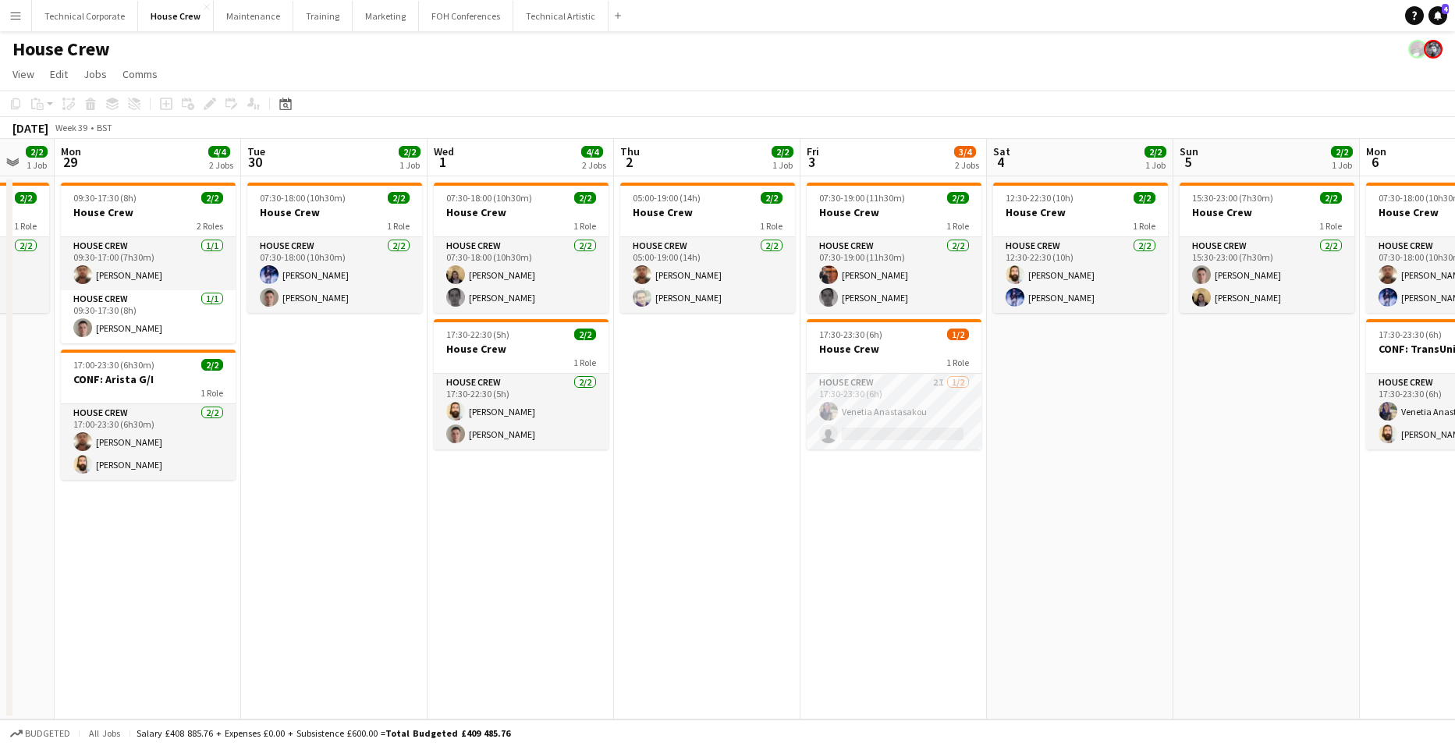
drag, startPoint x: 89, startPoint y: 542, endPoint x: 841, endPoint y: 522, distance: 752.5
click at [857, 522] on app-calendar-viewport "Fri 26 2/2 1 Job Sat 27 2/2 1 Job Sun 28 2/2 1 Job Mon 29 4/4 2 Jobs Tue 30 2/2…" at bounding box center [727, 429] width 1455 height 581
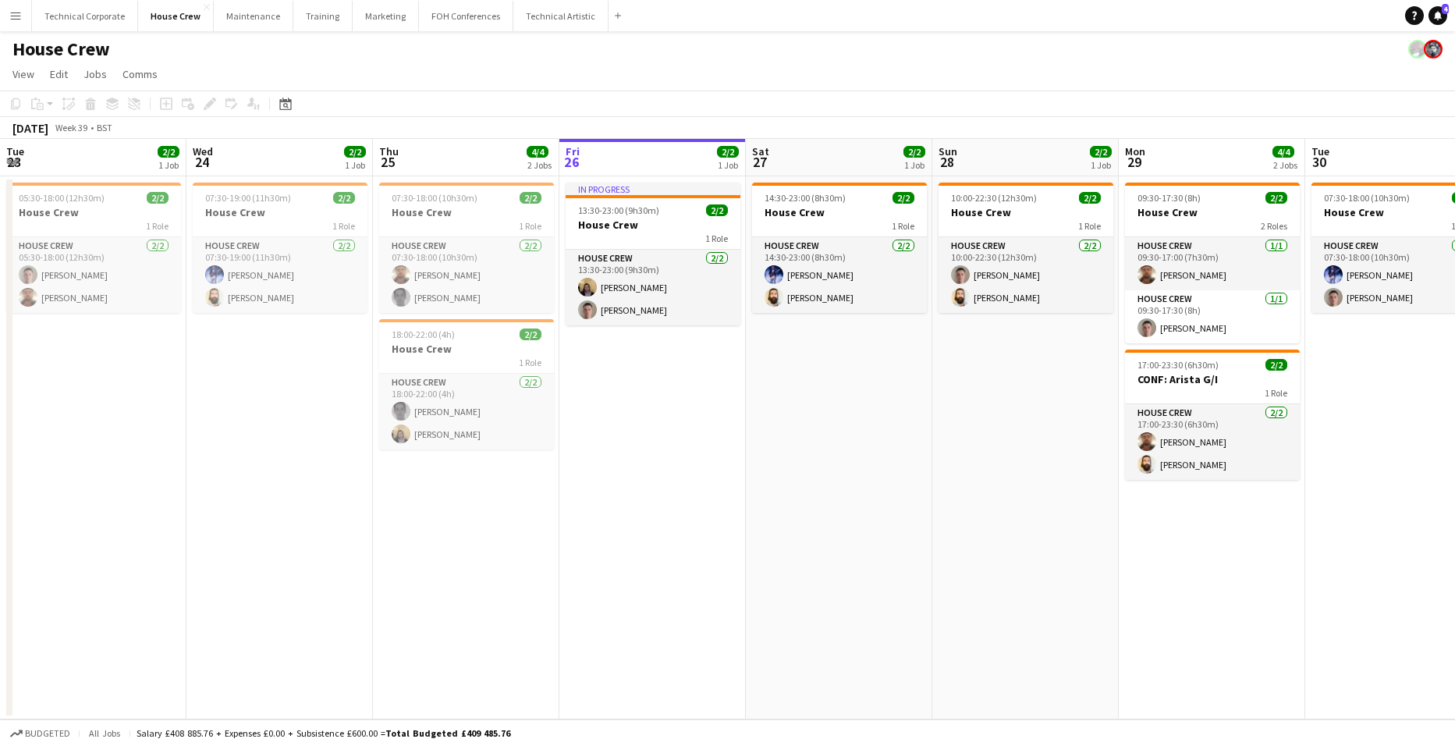
scroll to position [0, 373]
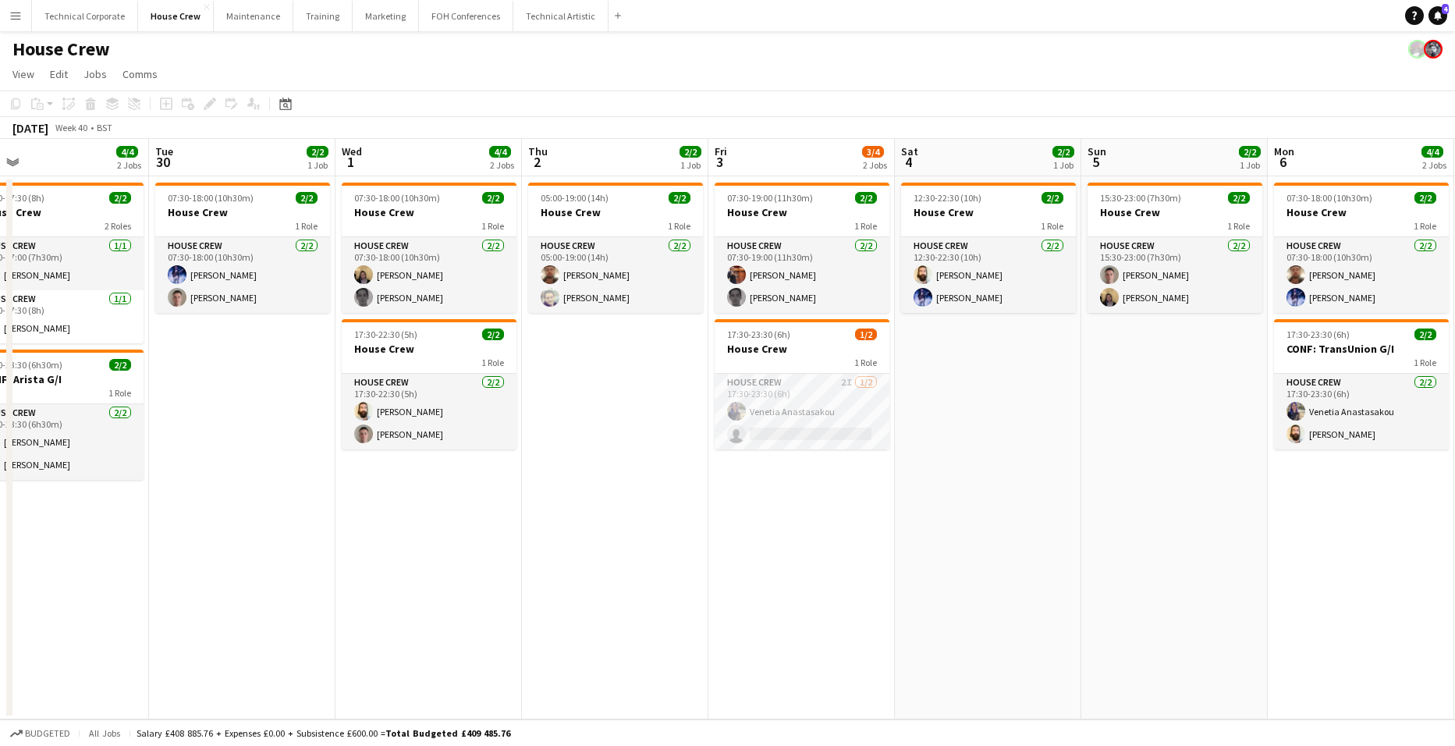
drag, startPoint x: 1373, startPoint y: 526, endPoint x: 563, endPoint y: 518, distance: 810.0
click at [563, 518] on app-calendar-viewport "Fri 26 2/2 1 Job Sat 27 2/2 1 Job Sun 28 2/2 1 Job Mon 29 4/4 2 Jobs Tue 30 2/2…" at bounding box center [727, 429] width 1455 height 581
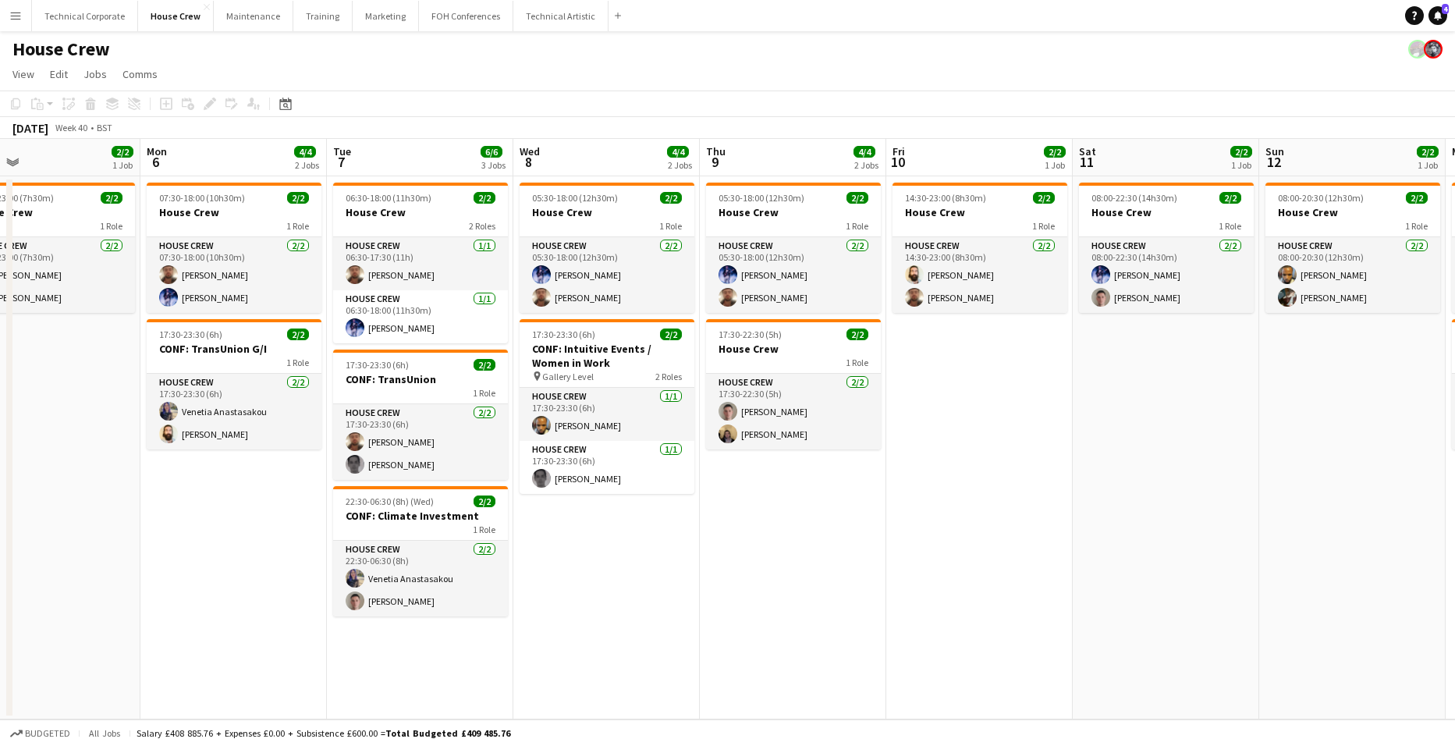
scroll to position [0, 417]
drag, startPoint x: 1156, startPoint y: 548, endPoint x: 185, endPoint y: 514, distance: 971.3
click at [185, 514] on app-calendar-viewport "Fri 3 3/4 2 Jobs Sat 4 2/2 1 Job Sun 5 2/2 1 Job Mon 6 4/4 2 Jobs Tue 7 6/6 3 J…" at bounding box center [727, 429] width 1455 height 581
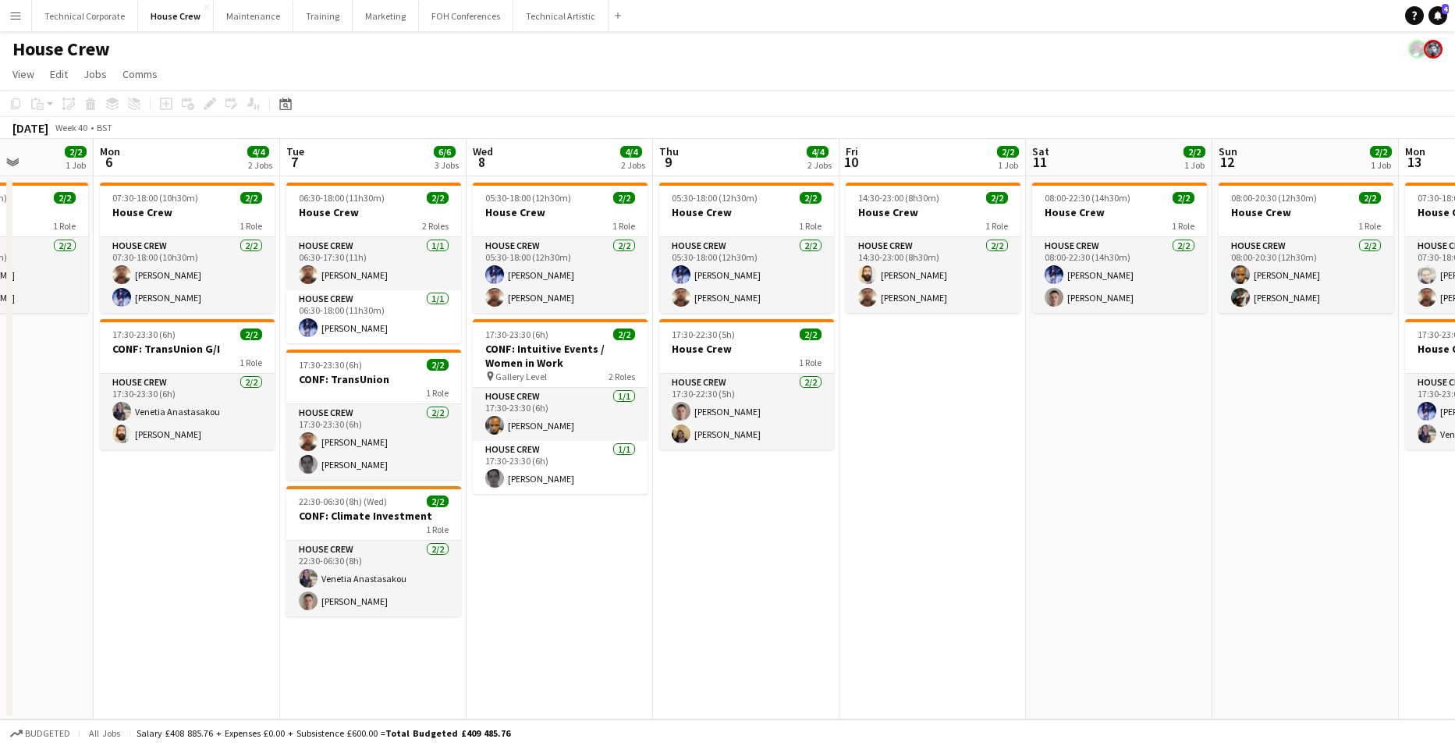
scroll to position [0, 465]
drag, startPoint x: 1085, startPoint y: 522, endPoint x: 1037, endPoint y: 514, distance: 48.2
click at [1037, 514] on app-calendar-viewport "Fri 3 3/4 2 Jobs Sat 4 2/2 1 Job Sun 5 2/2 1 Job Mon 6 4/4 2 Jobs Tue 7 6/6 3 J…" at bounding box center [727, 429] width 1455 height 581
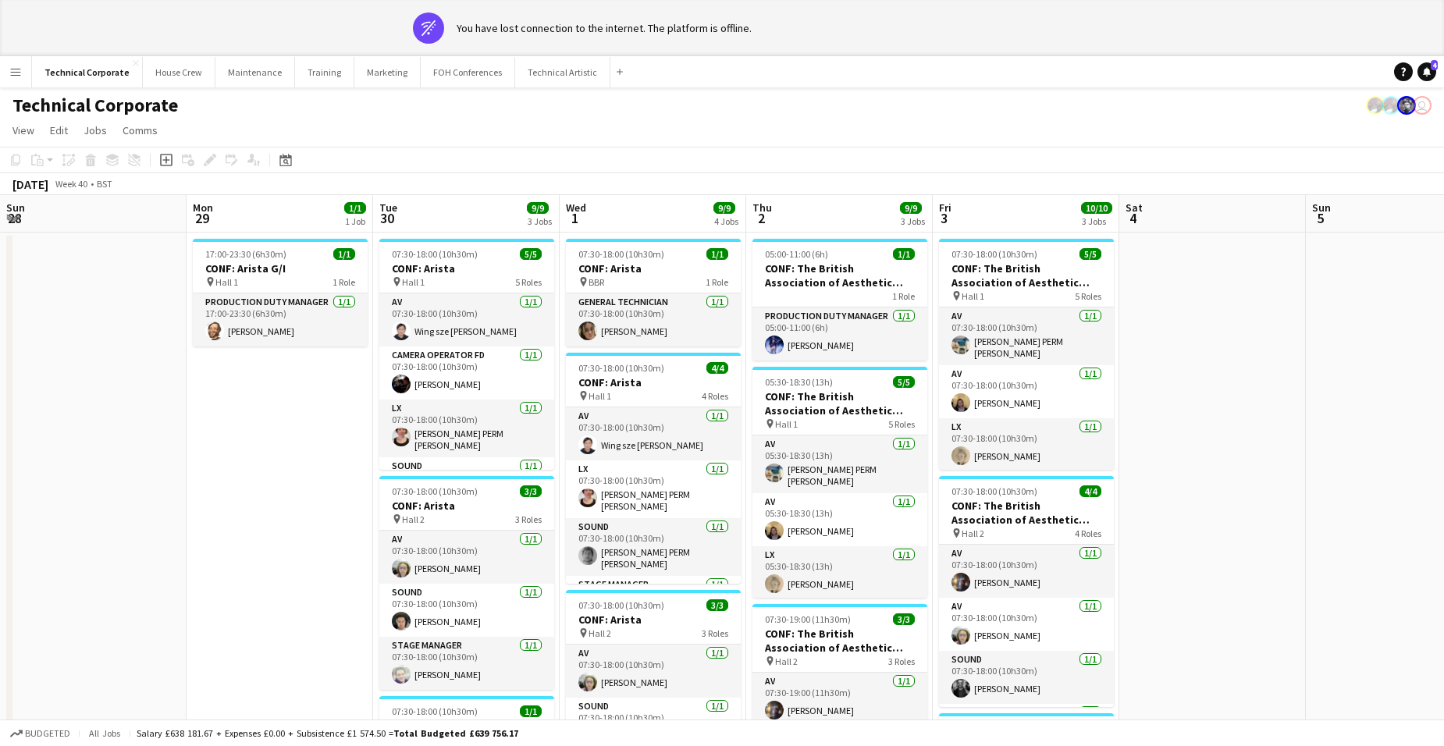
scroll to position [49, 0]
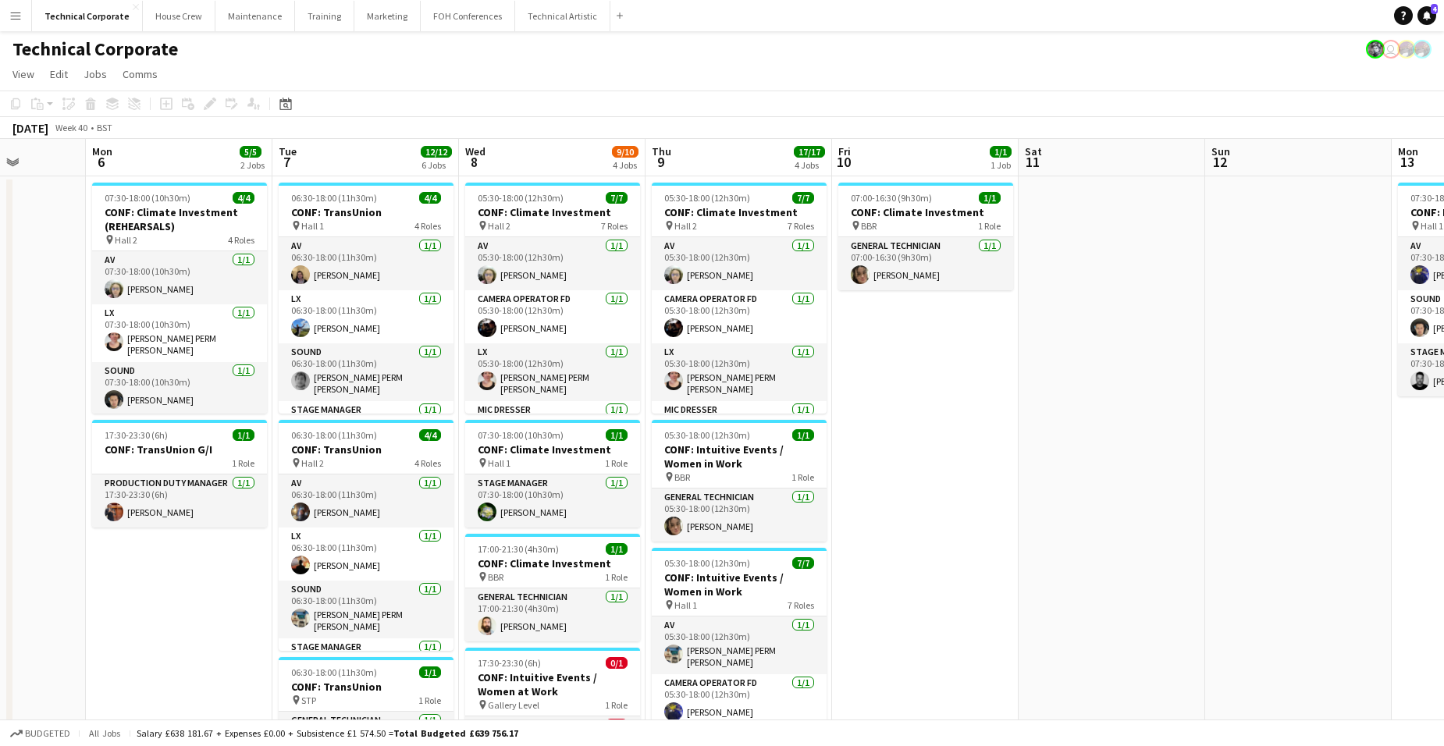
scroll to position [0, 661]
drag, startPoint x: 1334, startPoint y: 161, endPoint x: 570, endPoint y: 200, distance: 765.7
click at [570, 200] on app-calendar-viewport "Thu 2 9/9 3 Jobs Fri 3 10/10 3 Jobs Sat 4 Sun 5 Mon 6 5/5 2 Jobs Tue 7 12/12 6 …" at bounding box center [722, 648] width 1444 height 1018
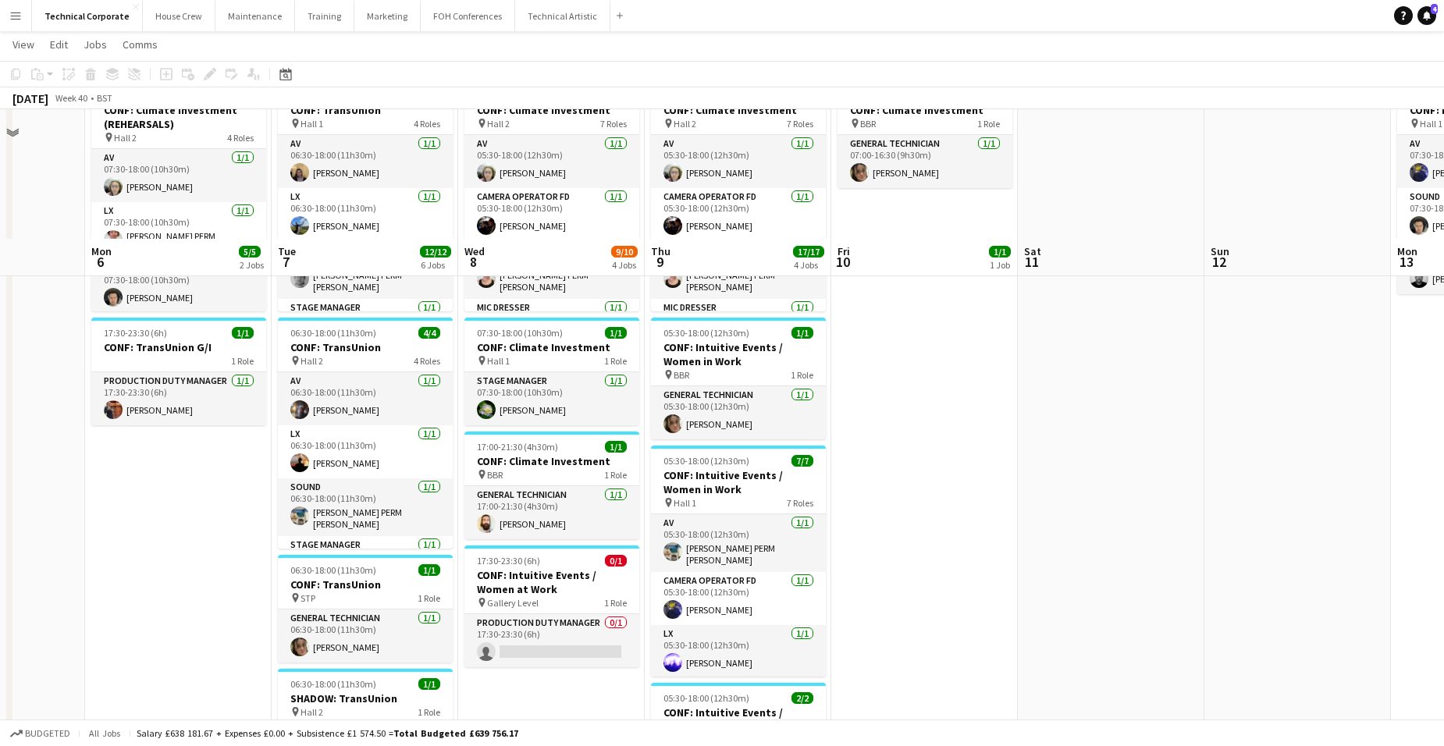
scroll to position [234, 0]
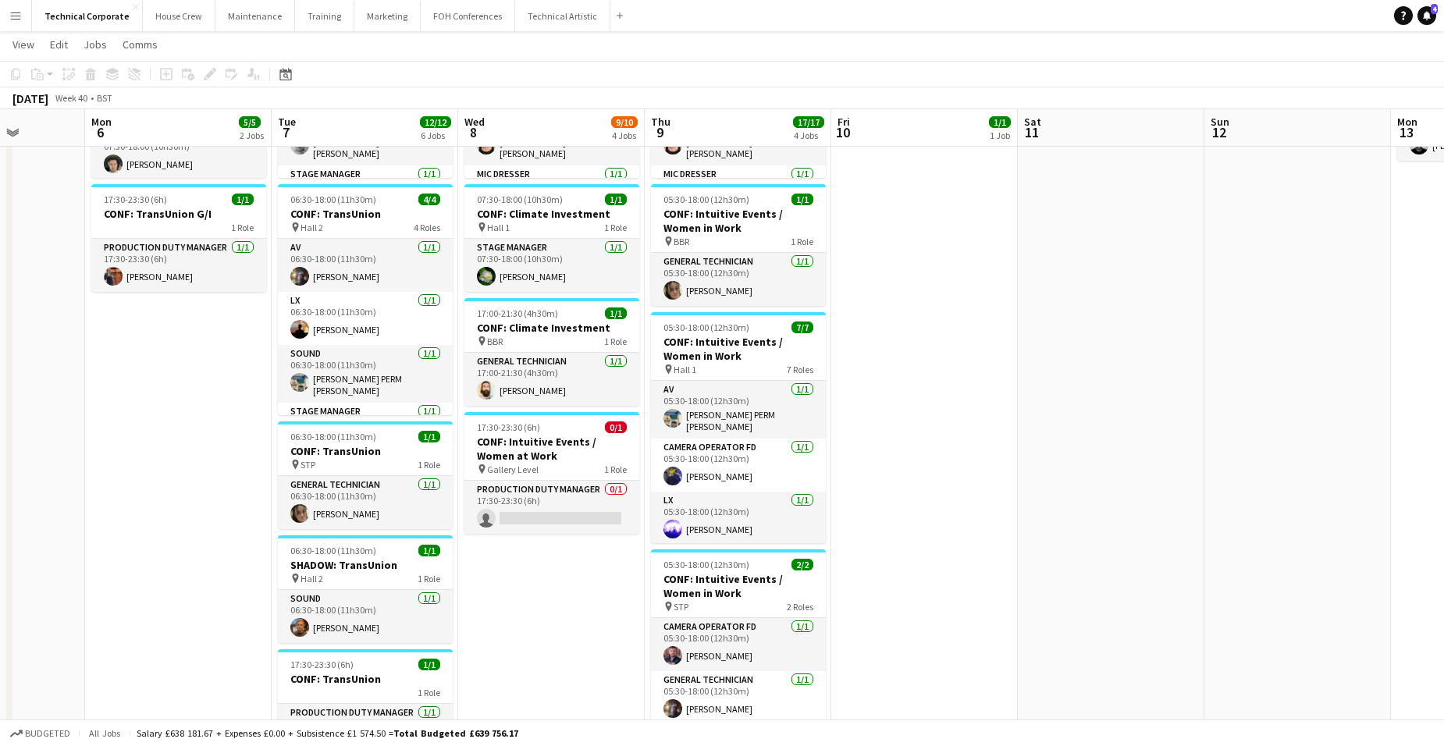
click at [585, 563] on app-date-cell "05:30-18:00 (12h30m) 7/7 CONF: Climate Investment pin Hall 2 7 Roles AV [DATE] …" at bounding box center [551, 431] width 186 height 980
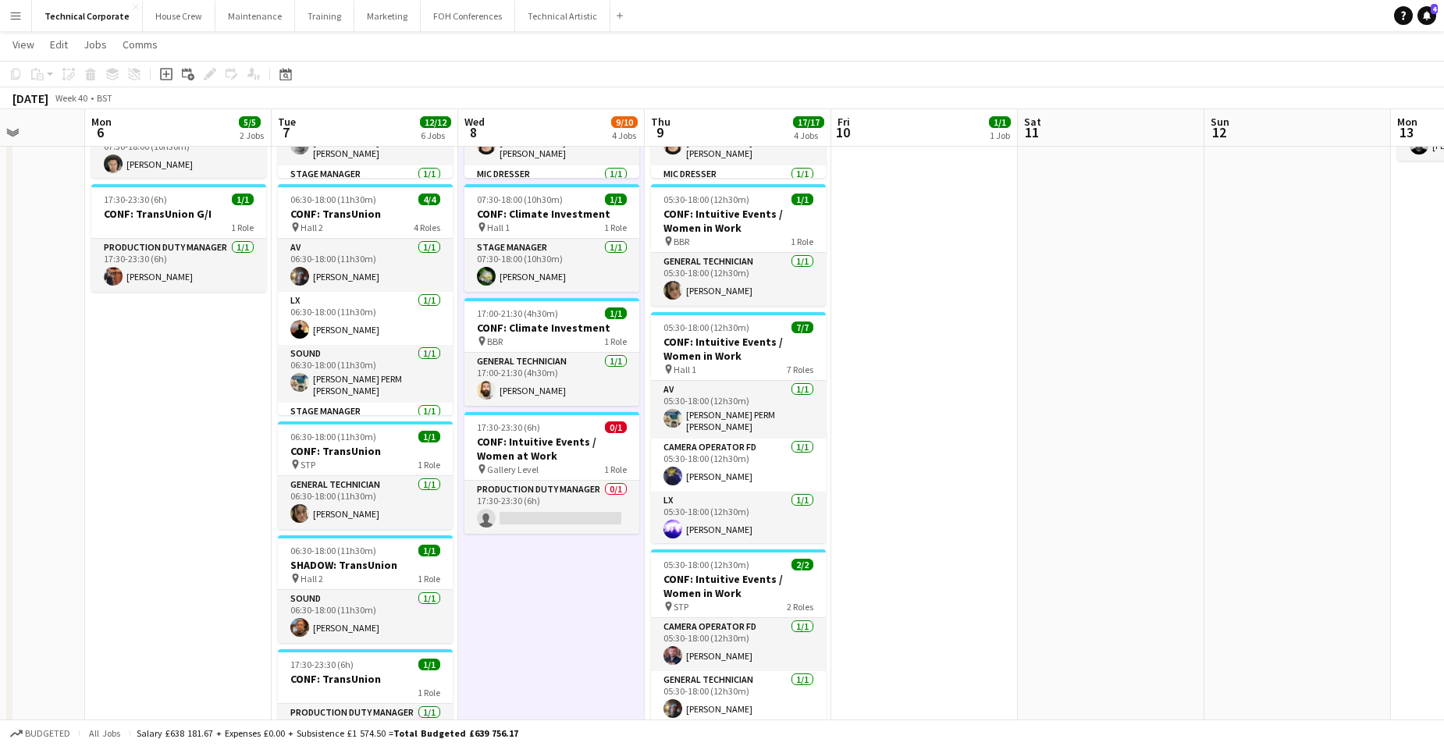
click at [561, 586] on app-date-cell "05:30-18:00 (12h30m) 7/7 CONF: Climate Investment pin Hall 2 7 Roles AV [DATE] …" at bounding box center [551, 431] width 186 height 980
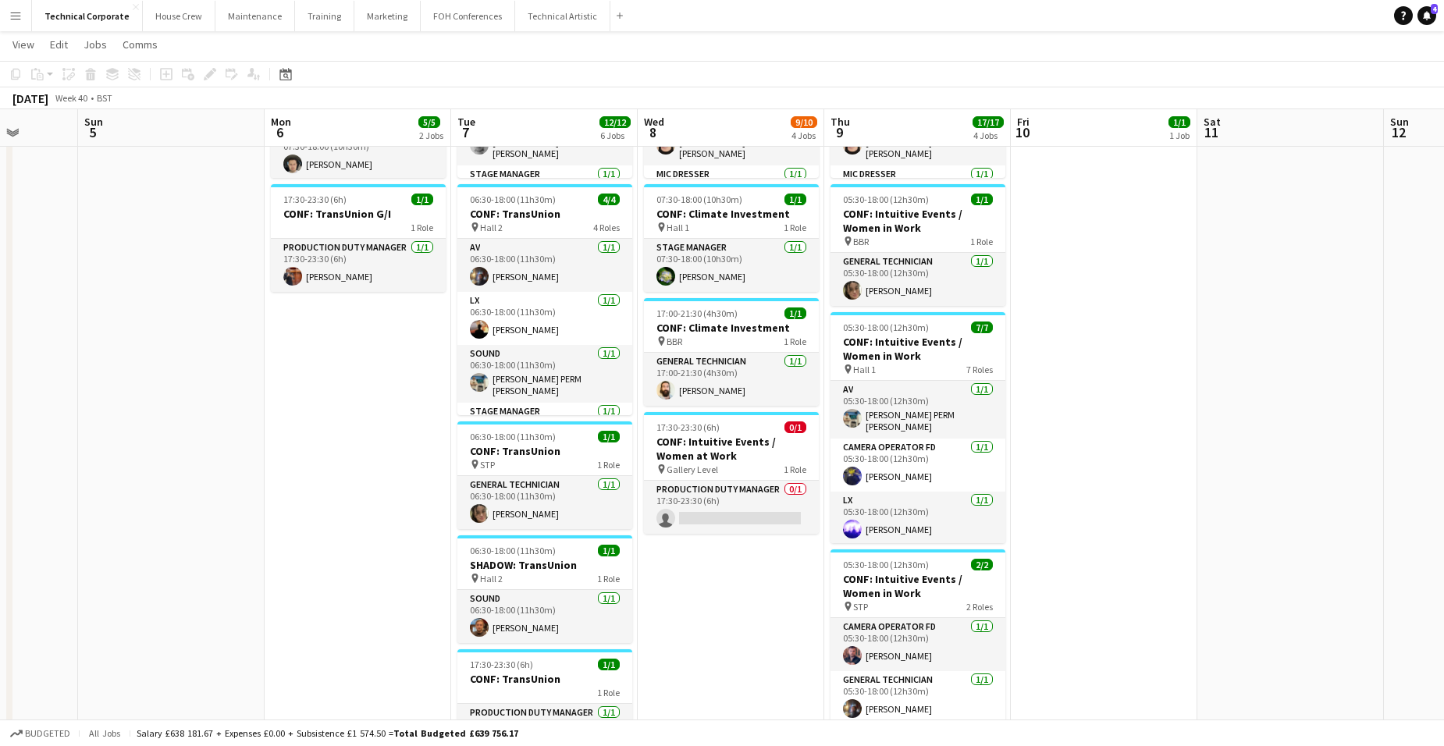
scroll to position [0, 478]
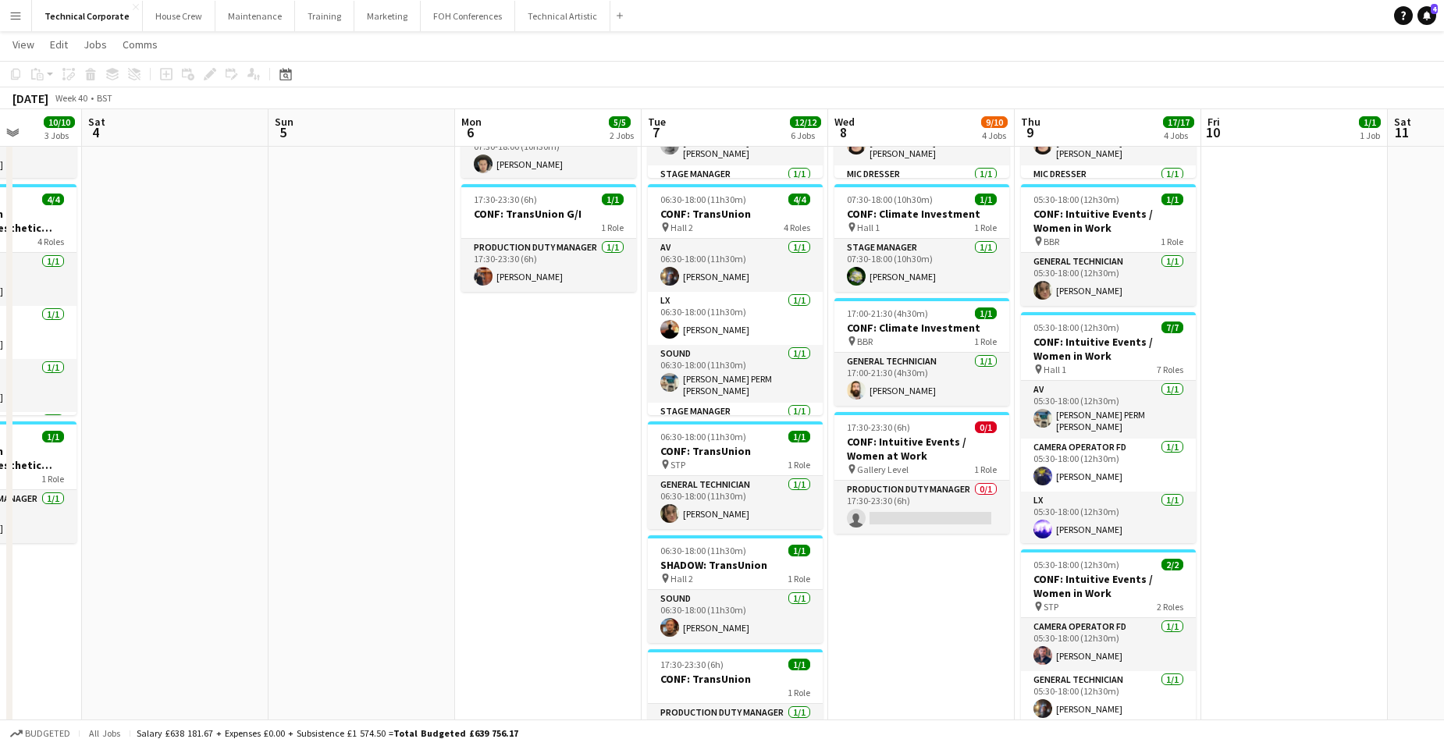
drag, startPoint x: 546, startPoint y: 570, endPoint x: 916, endPoint y: 552, distance: 370.3
click at [916, 552] on app-calendar-viewport "Wed 1 9/9 4 Jobs Thu 2 9/9 3 Jobs Fri 3 10/10 3 Jobs Sat 4 Sun 5 Mon 6 5/5 2 Jo…" at bounding box center [722, 374] width 1444 height 1094
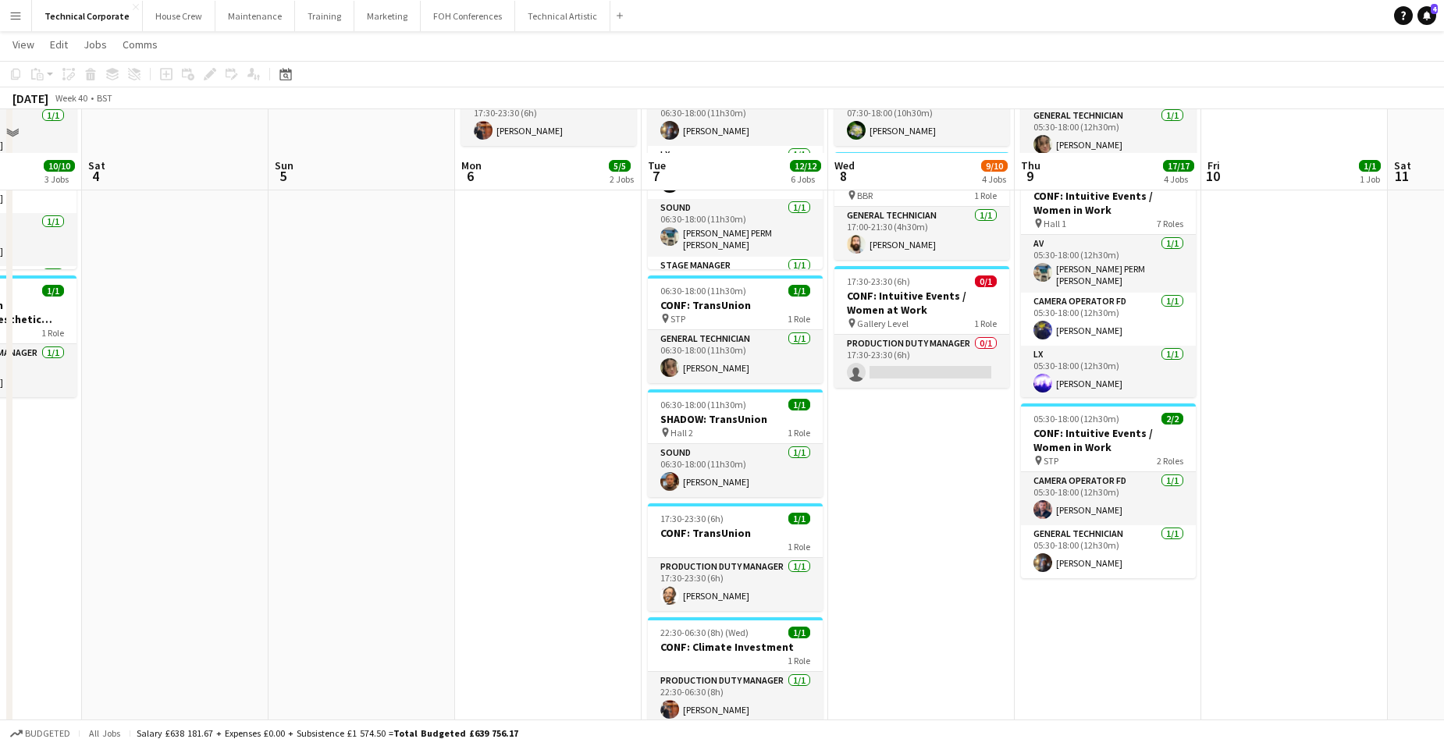
scroll to position [435, 0]
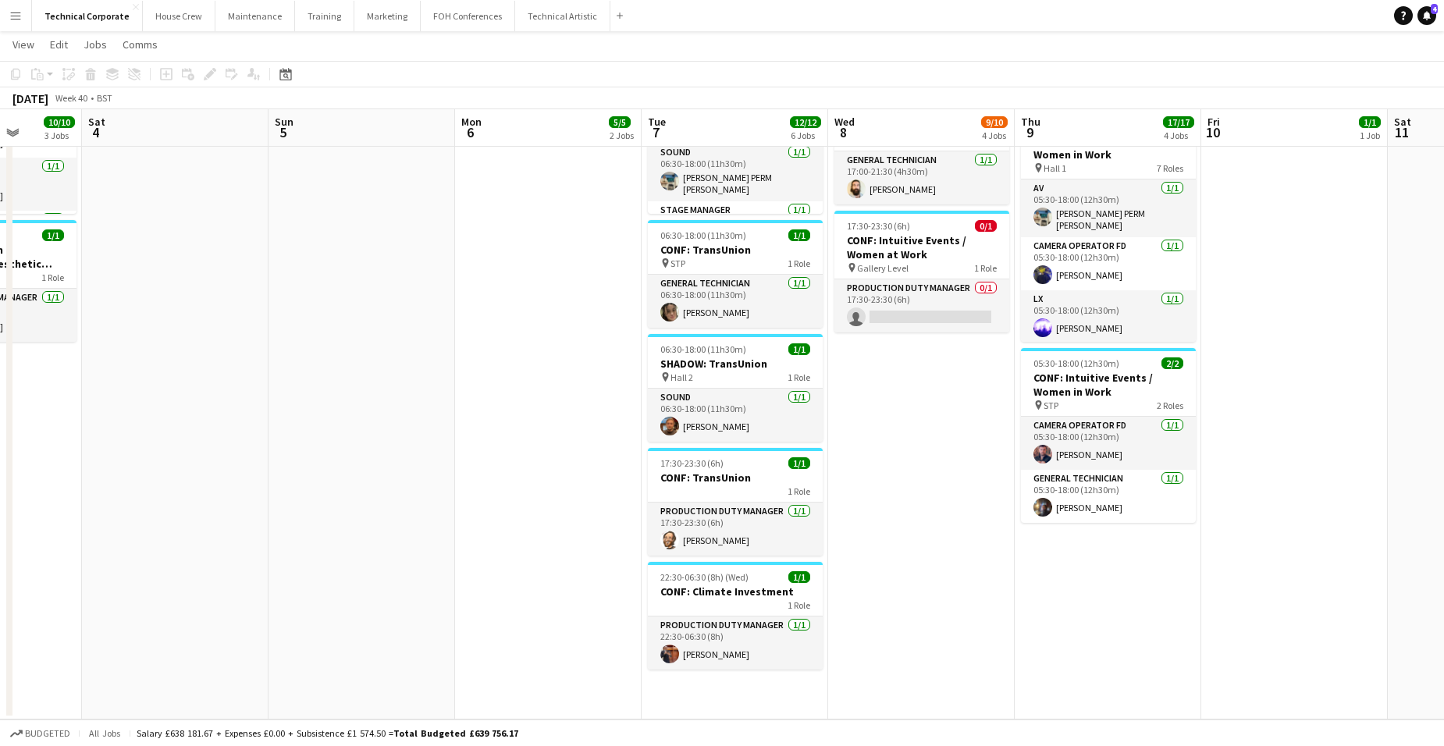
click at [741, 700] on app-date-cell "06:30-18:00 (11h30m) 4/4 CONF: TransUnion pin Hall 1 4 Roles AV [DATE] 06:30-18…" at bounding box center [734, 229] width 186 height 980
drag, startPoint x: 313, startPoint y: 434, endPoint x: 942, endPoint y: 424, distance: 629.0
click at [944, 421] on app-calendar-viewport "Wed 1 9/9 4 Jobs Thu 2 9/9 3 Jobs Fri 3 10/10 3 Jobs Sat 4 Sun 5 Mon 6 5/5 2 Jo…" at bounding box center [722, 172] width 1444 height 1094
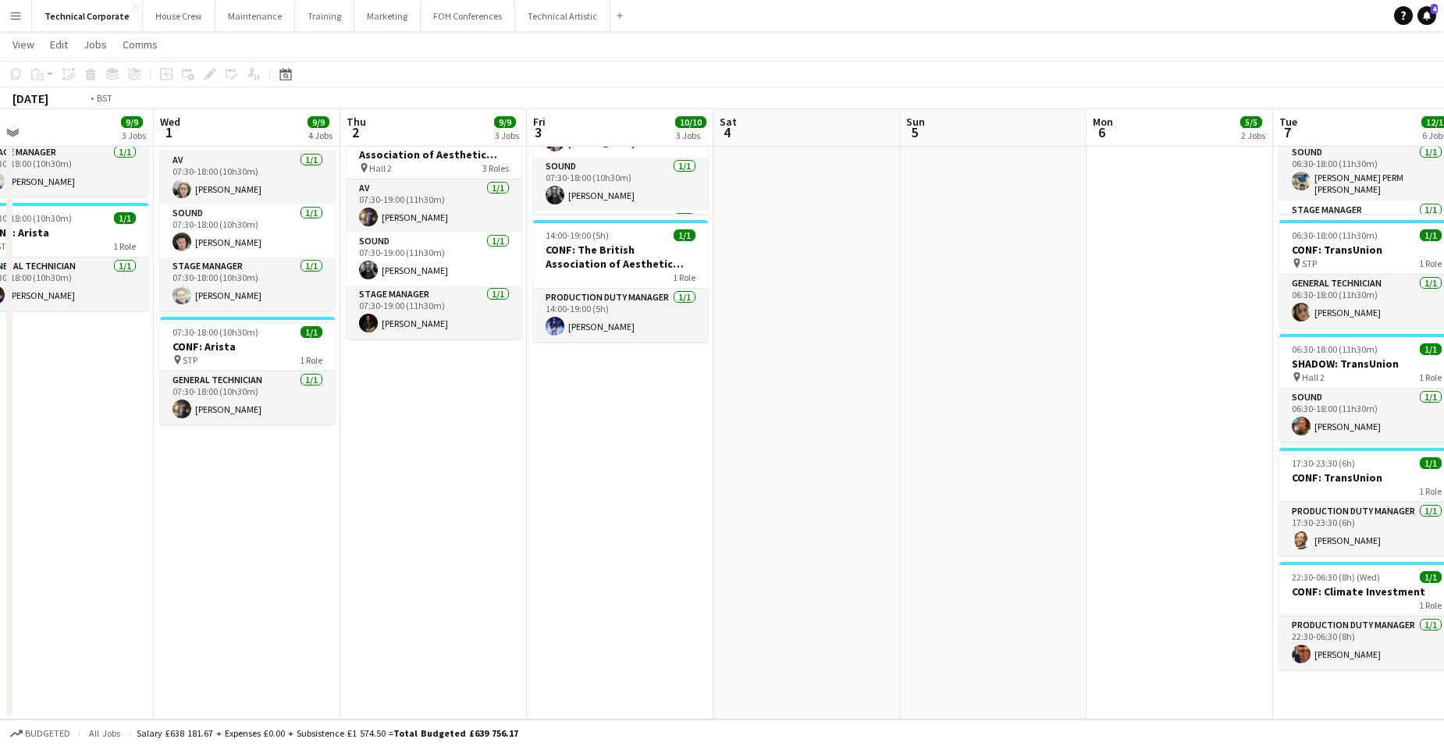
drag, startPoint x: 680, startPoint y: 473, endPoint x: 1088, endPoint y: 449, distance: 408.8
click at [1077, 449] on app-calendar-viewport "Sun 28 Mon 29 1/1 1 Job Tue 30 9/9 3 Jobs Wed 1 9/9 4 Jobs Thu 2 9/9 3 Jobs Fri…" at bounding box center [722, 172] width 1444 height 1094
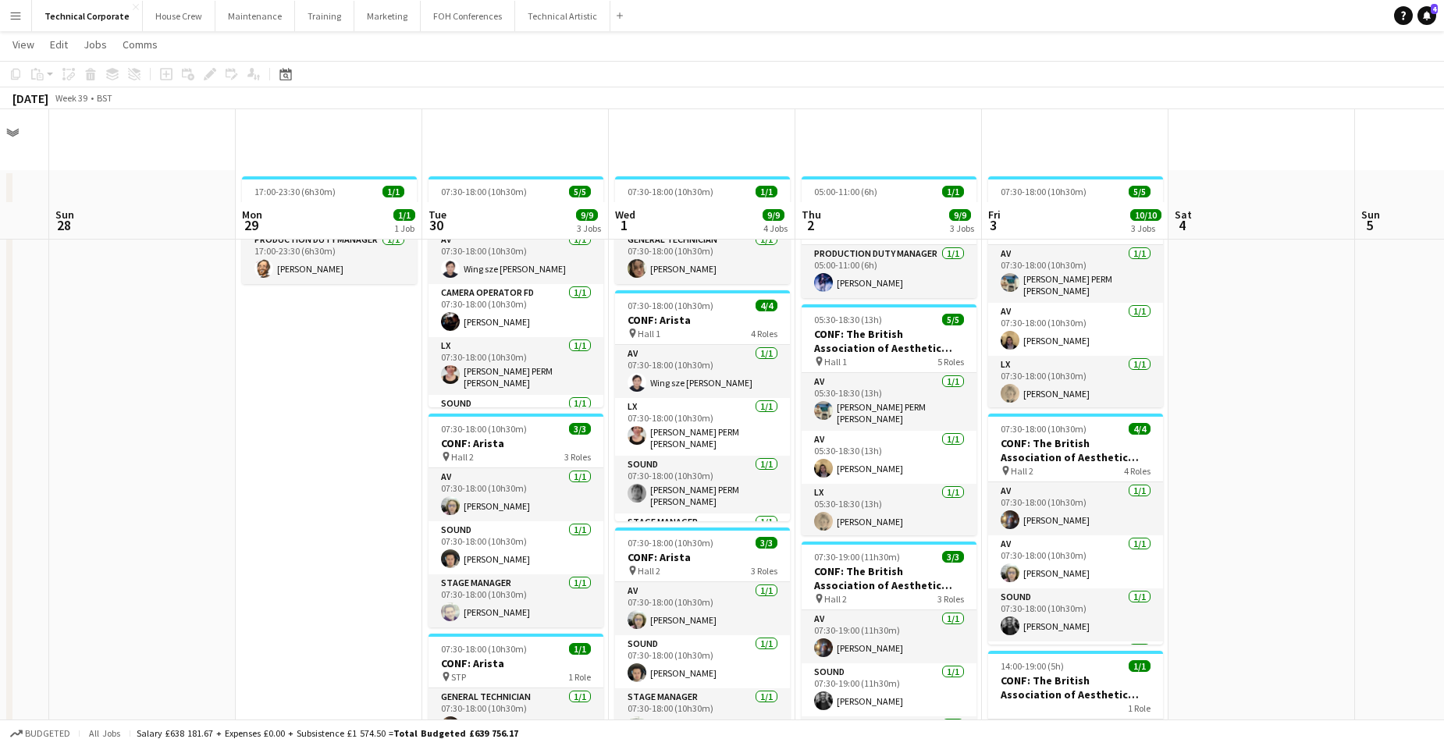
scroll to position [0, 0]
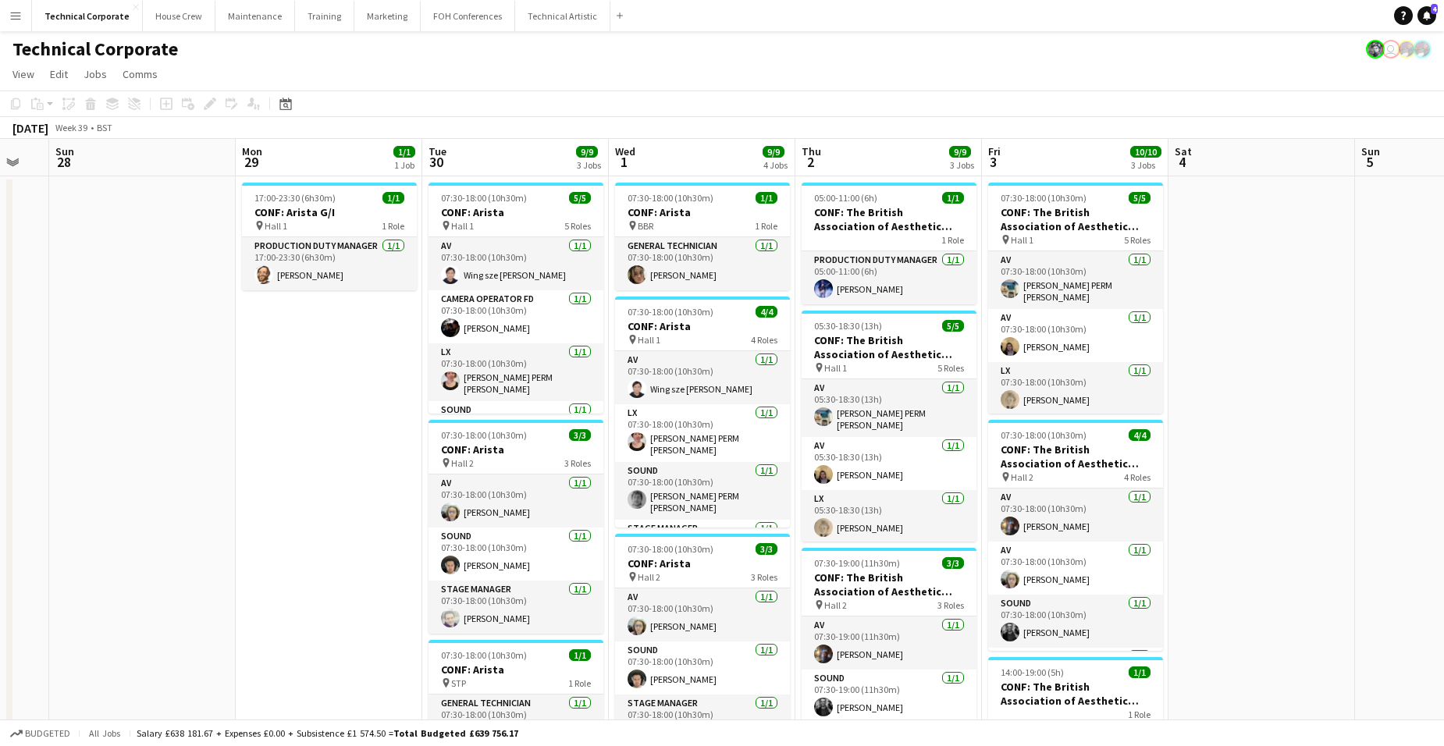
click at [515, 151] on app-board-header-date "Tue 30 9/9 3 Jobs" at bounding box center [515, 157] width 186 height 37
click at [503, 157] on app-board-header-date "Tue 30 9/9 3 Jobs" at bounding box center [515, 157] width 186 height 37
click at [499, 162] on app-board-header-date "Tue 30 9/9 3 Jobs" at bounding box center [515, 157] width 186 height 37
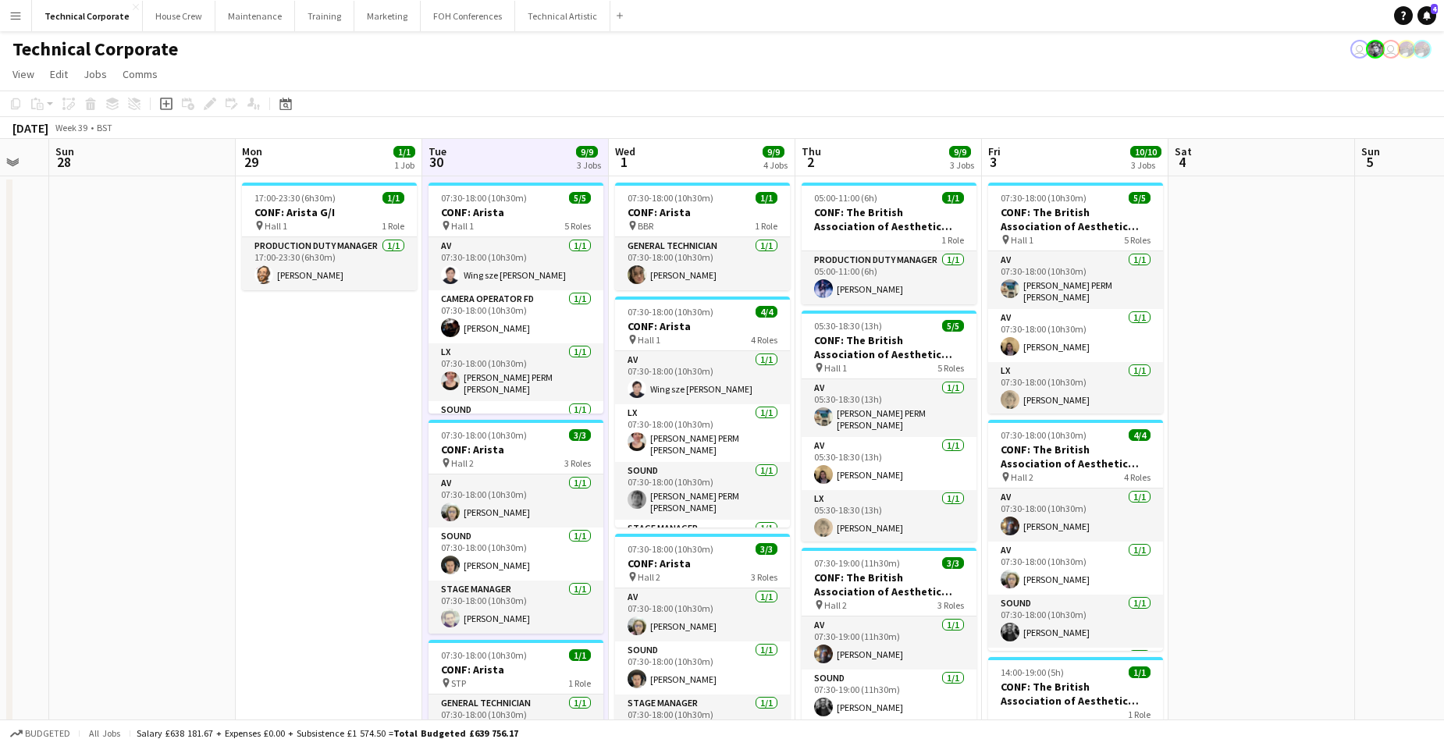
click at [527, 145] on app-board-header-date "Tue 30 9/9 3 Jobs" at bounding box center [515, 157] width 186 height 37
